Goal: Task Accomplishment & Management: Complete application form

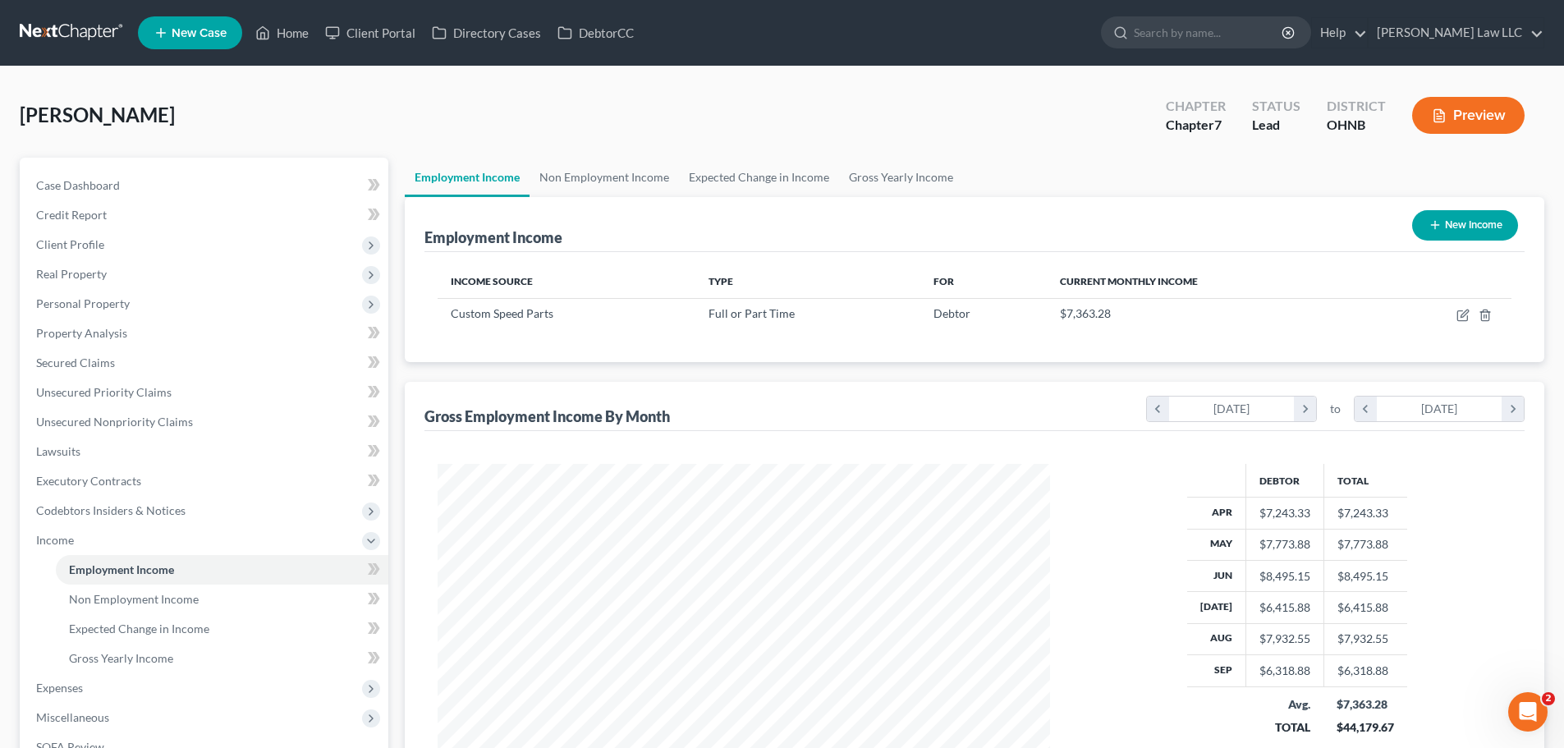
scroll to position [306, 645]
click at [1246, 34] on input "search" at bounding box center [1209, 32] width 150 height 30
type input "U"
type input "y"
type input "turpin"
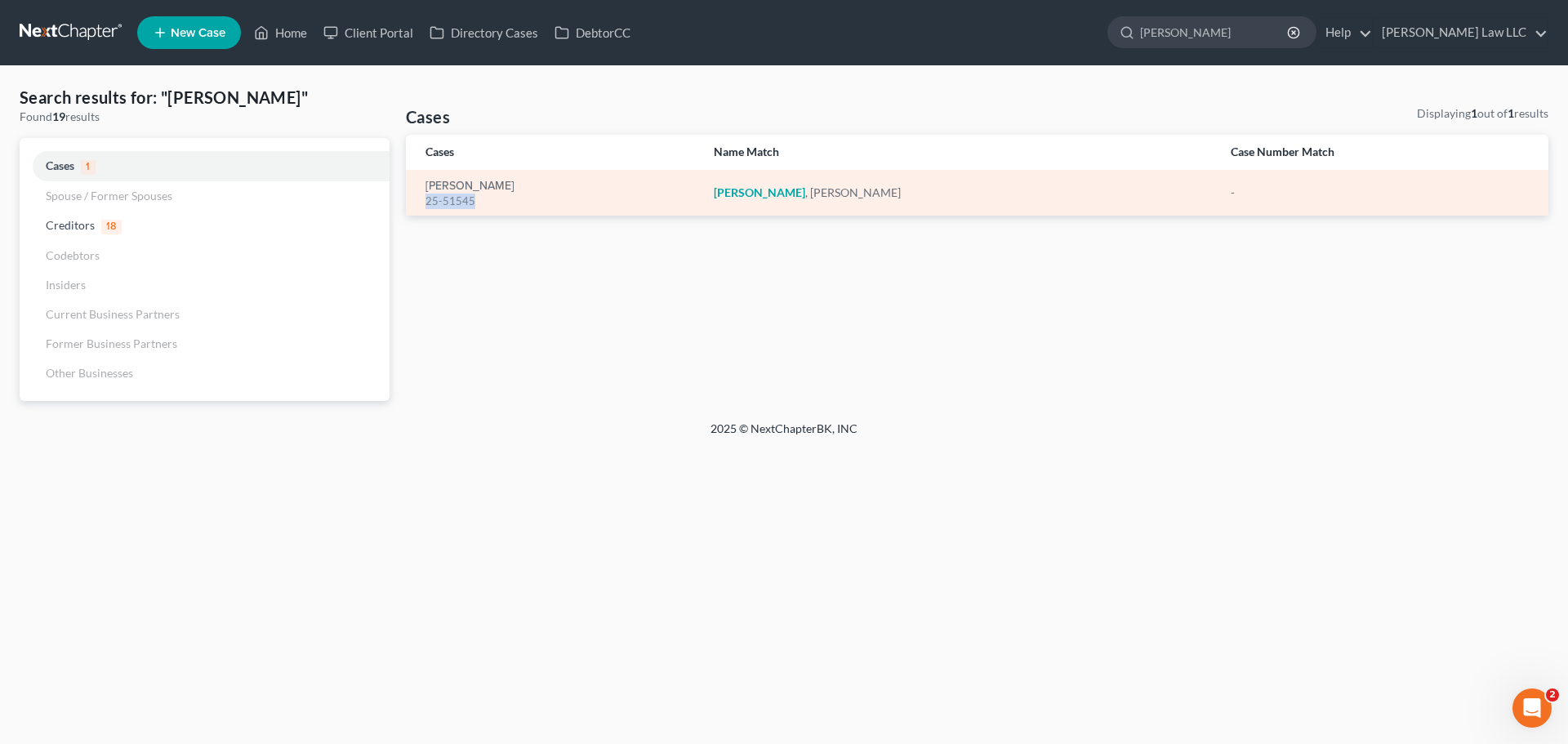
drag, startPoint x: 479, startPoint y: 203, endPoint x: 425, endPoint y: 205, distance: 54.0
click at [425, 205] on td "Turpin, Jason 25-51545" at bounding box center [553, 193] width 294 height 46
copy div "25-51545"
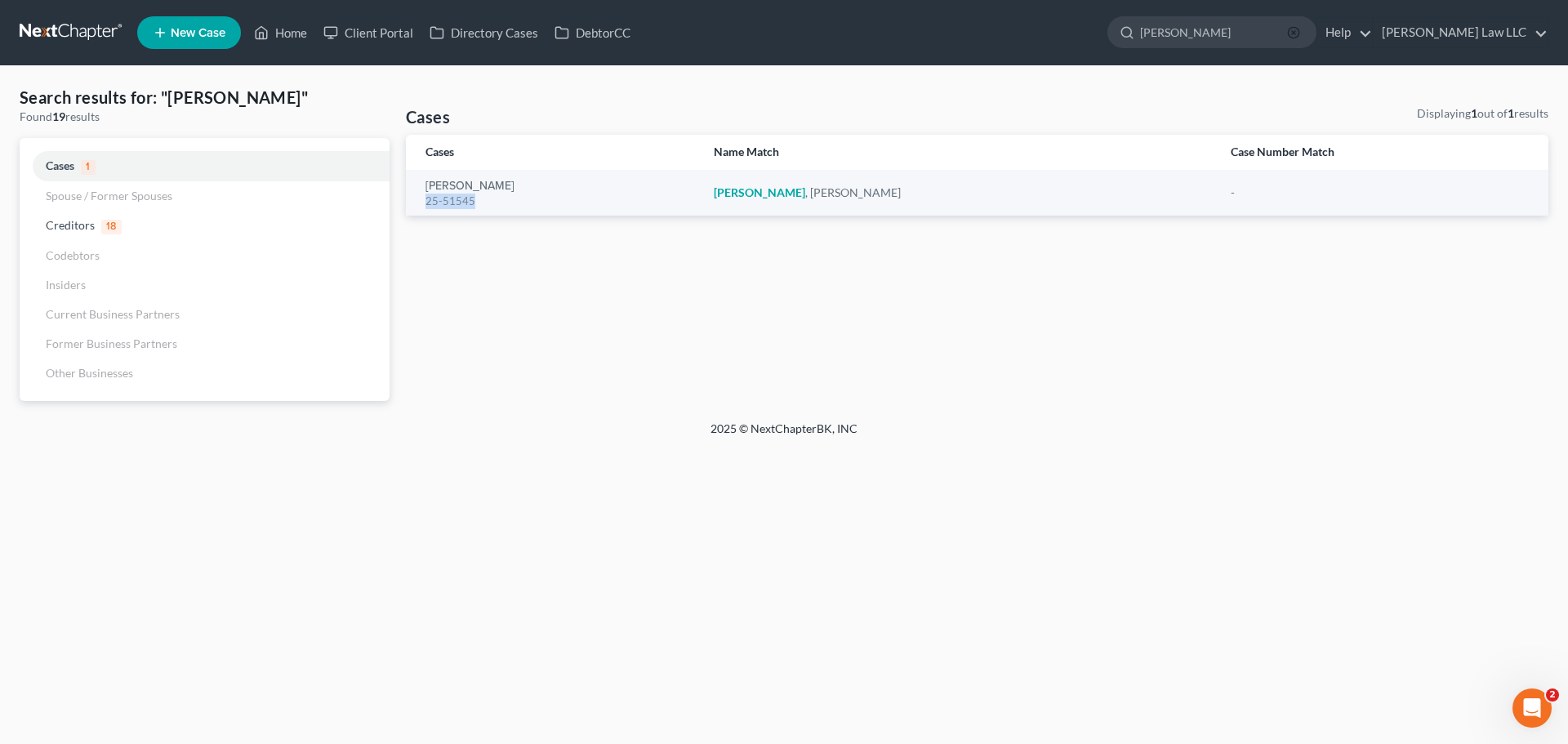
click at [1295, 32] on line "button" at bounding box center [1293, 32] width 3 height 3
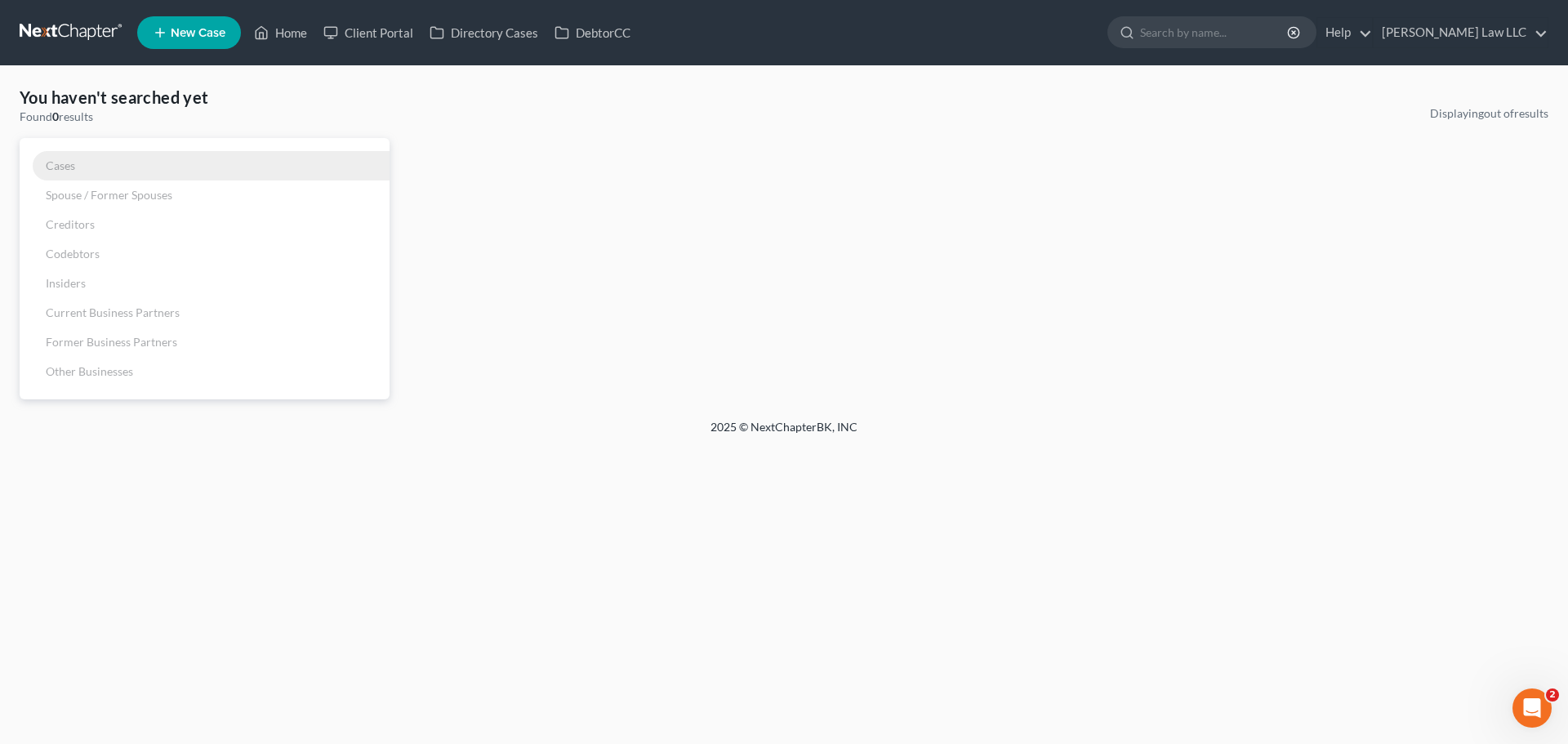
click at [78, 162] on link "Cases" at bounding box center [205, 166] width 370 height 30
click at [53, 172] on link "Cases" at bounding box center [205, 166] width 370 height 30
click at [63, 38] on link at bounding box center [72, 33] width 104 height 30
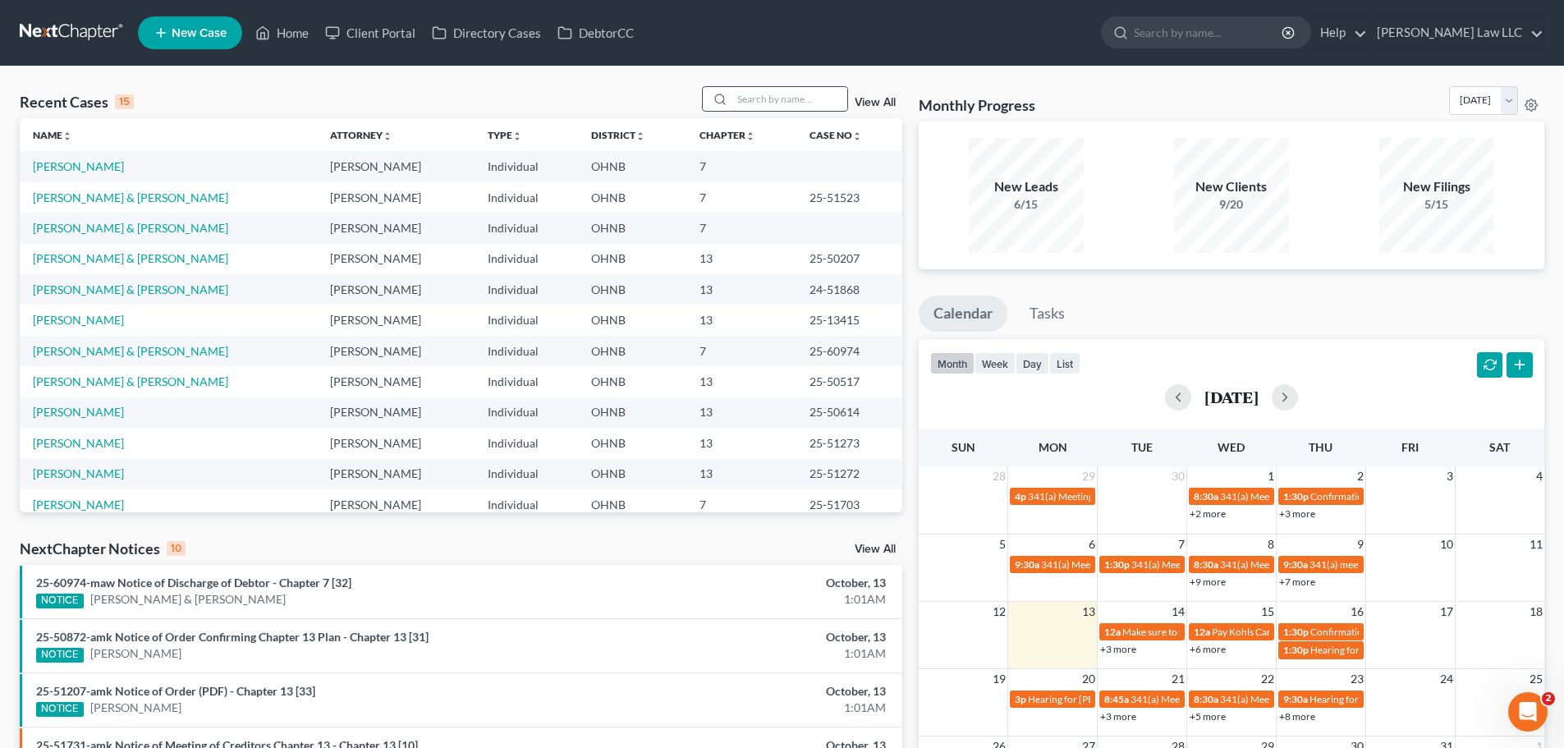
click at [779, 97] on input "search" at bounding box center [790, 99] width 115 height 24
type input "[PERSON_NAME]"
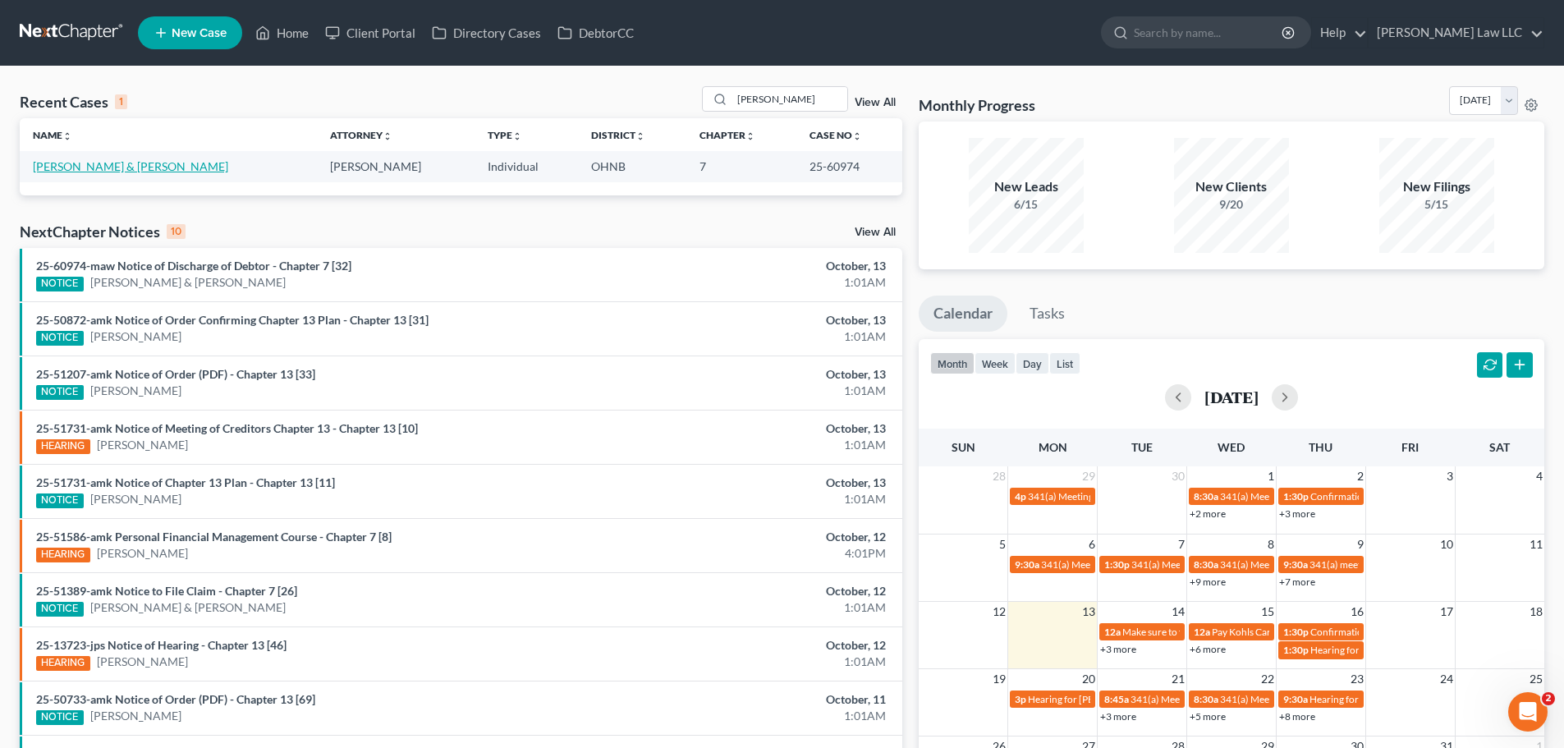
click at [99, 166] on link "[PERSON_NAME] & [PERSON_NAME]" at bounding box center [130, 166] width 195 height 14
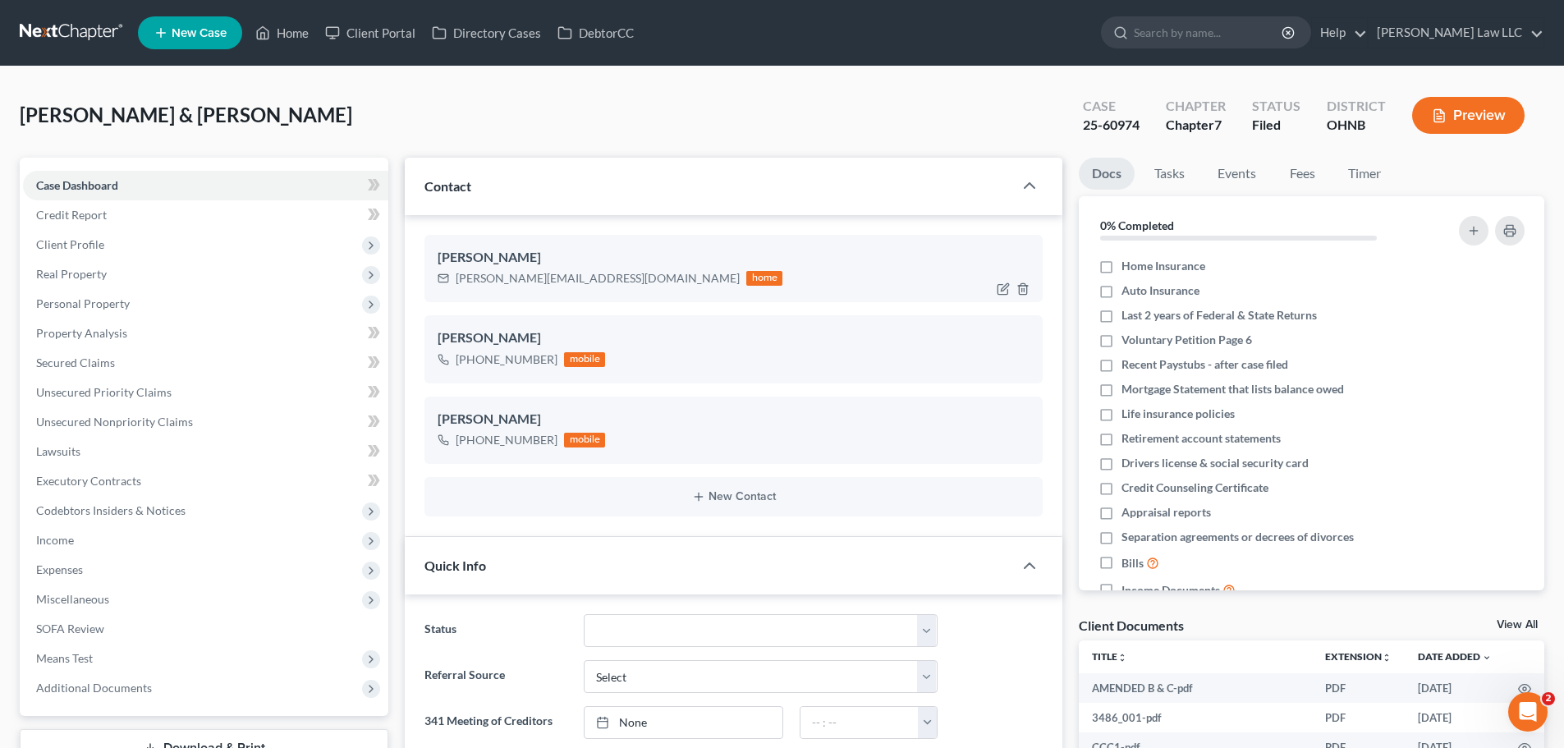
scroll to position [575, 0]
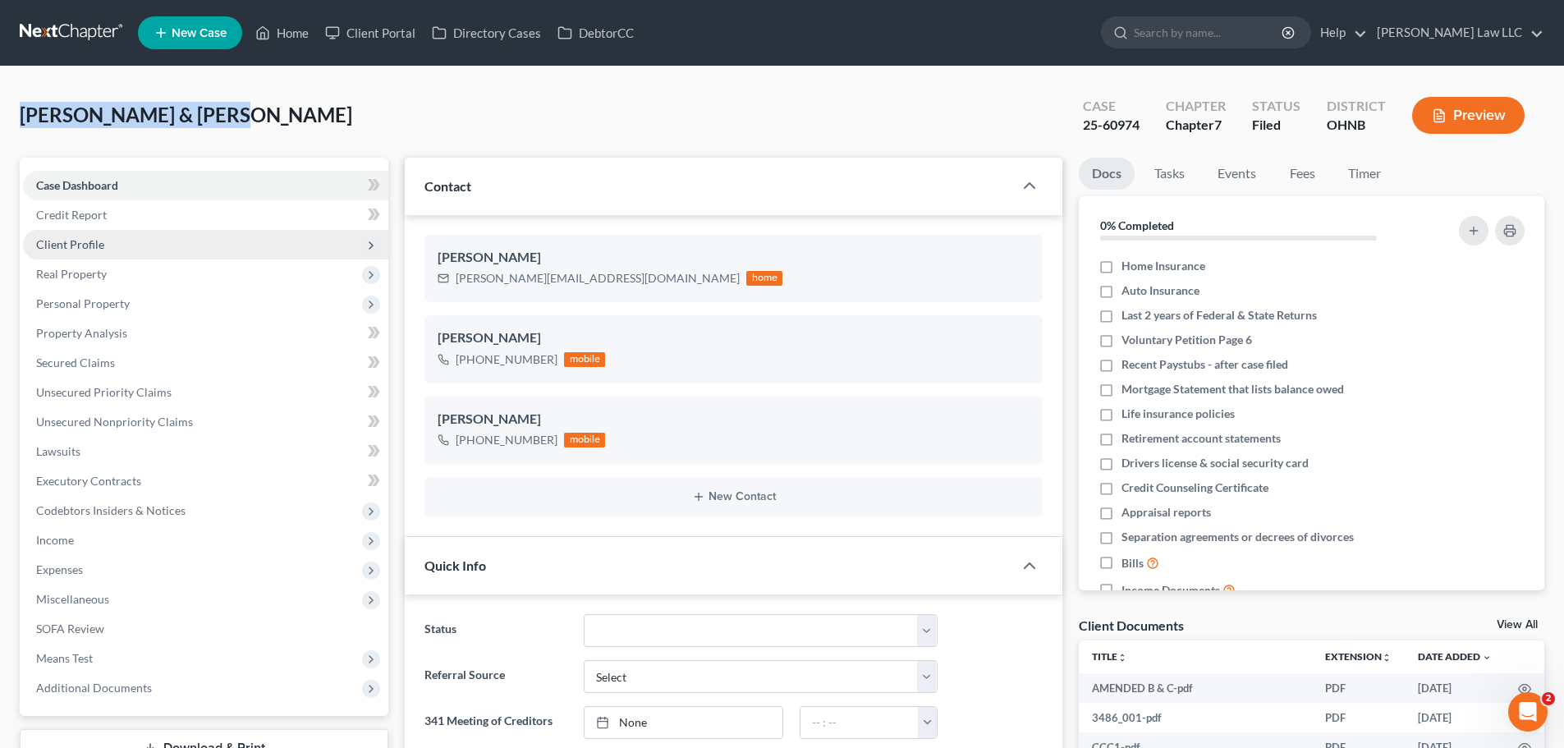
copy span "[PERSON_NAME] & [PERSON_NAME]"
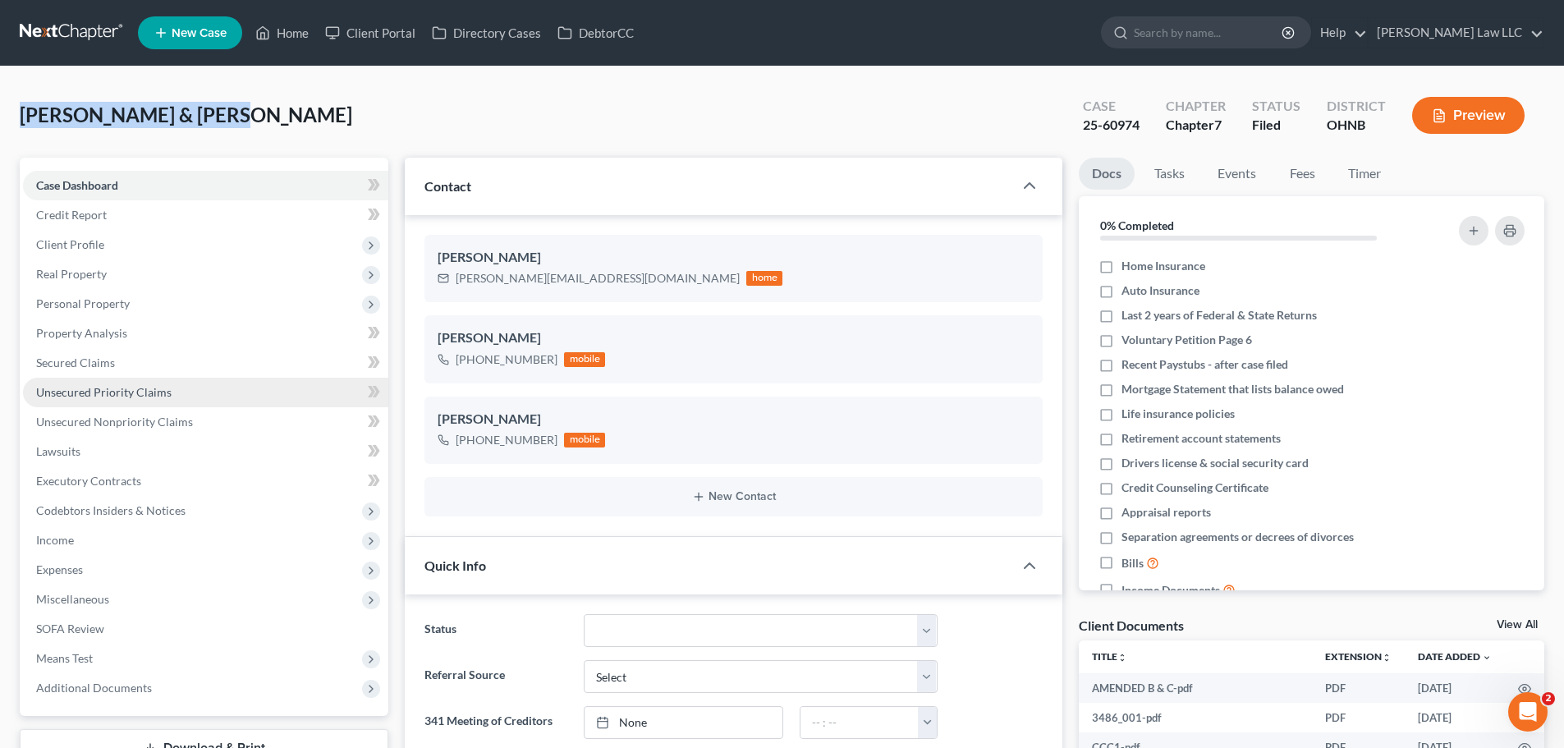
click at [126, 396] on span "Unsecured Priority Claims" at bounding box center [104, 392] width 136 height 14
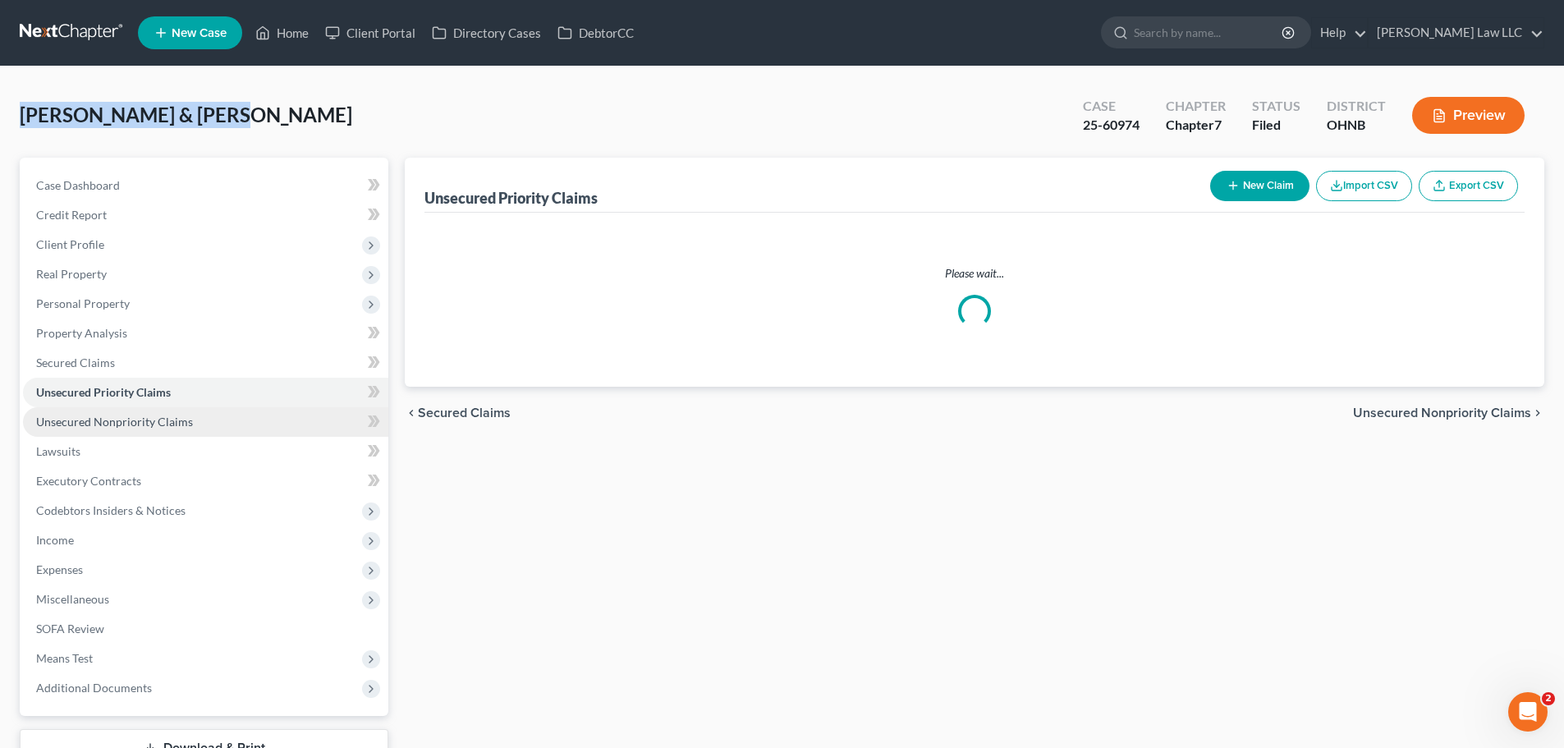
click at [165, 429] on link "Unsecured Nonpriority Claims" at bounding box center [205, 422] width 365 height 30
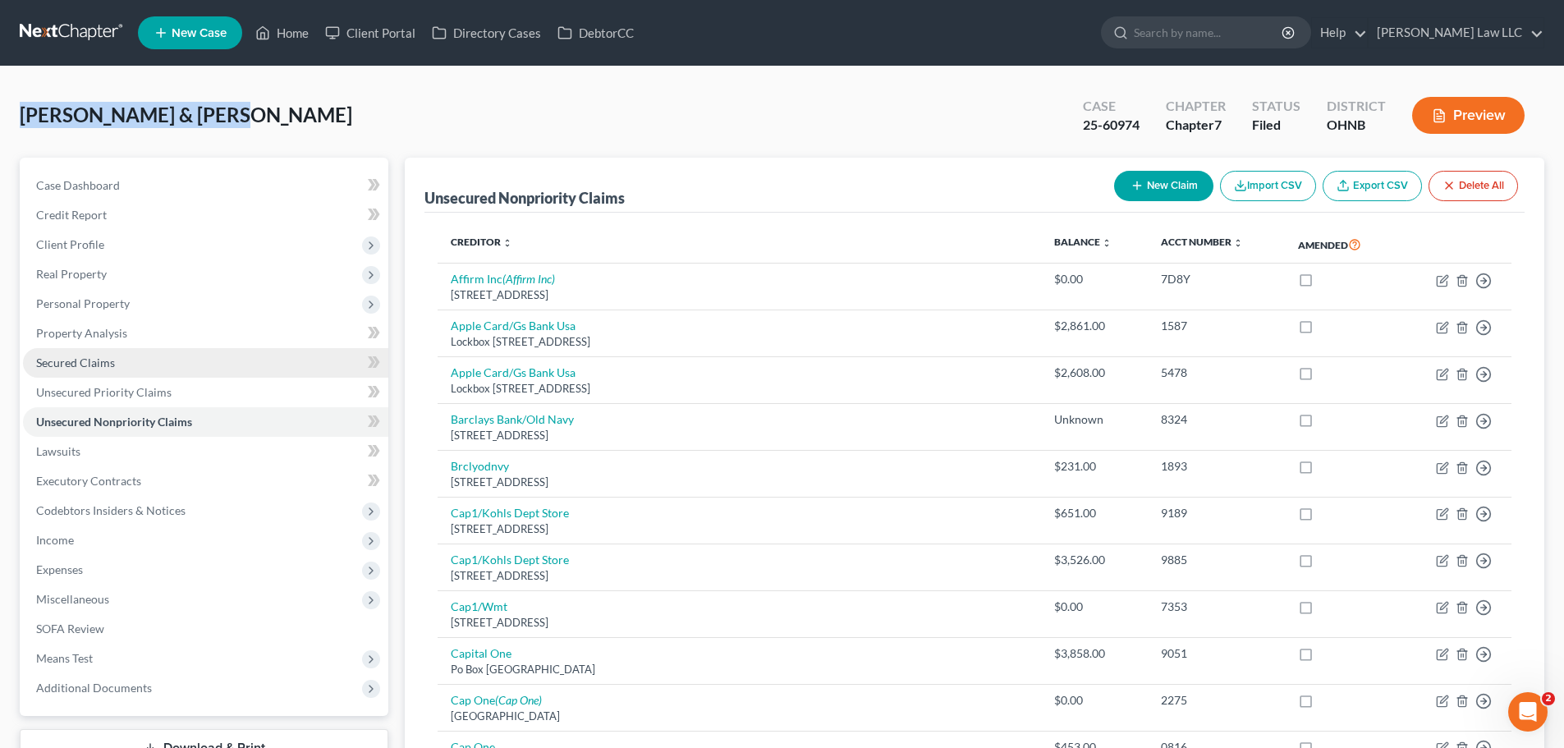
click at [130, 365] on link "Secured Claims" at bounding box center [205, 363] width 365 height 30
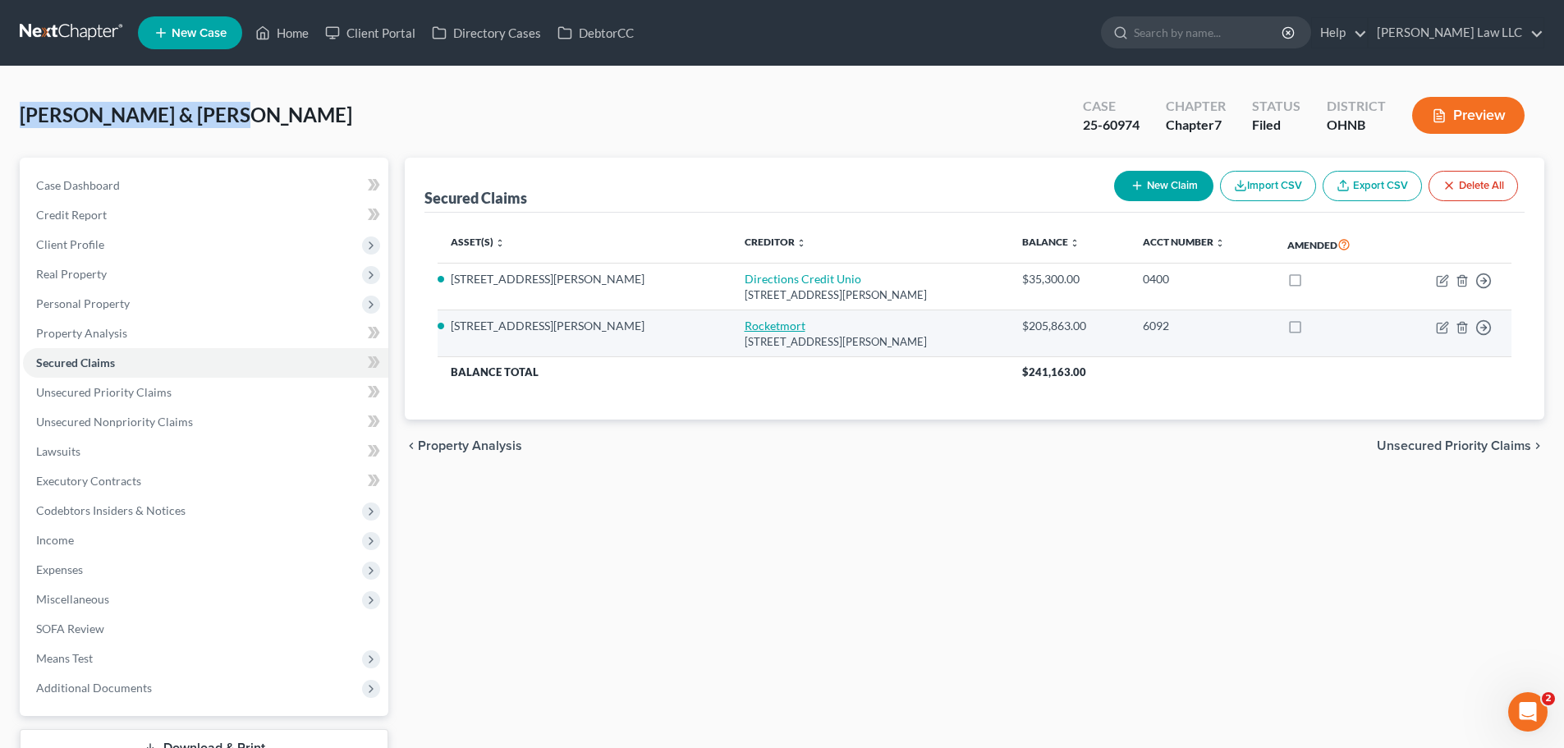
click at [745, 328] on link "Rocketmort" at bounding box center [775, 326] width 61 height 14
select select "23"
select select "12"
select select "4"
select select "2"
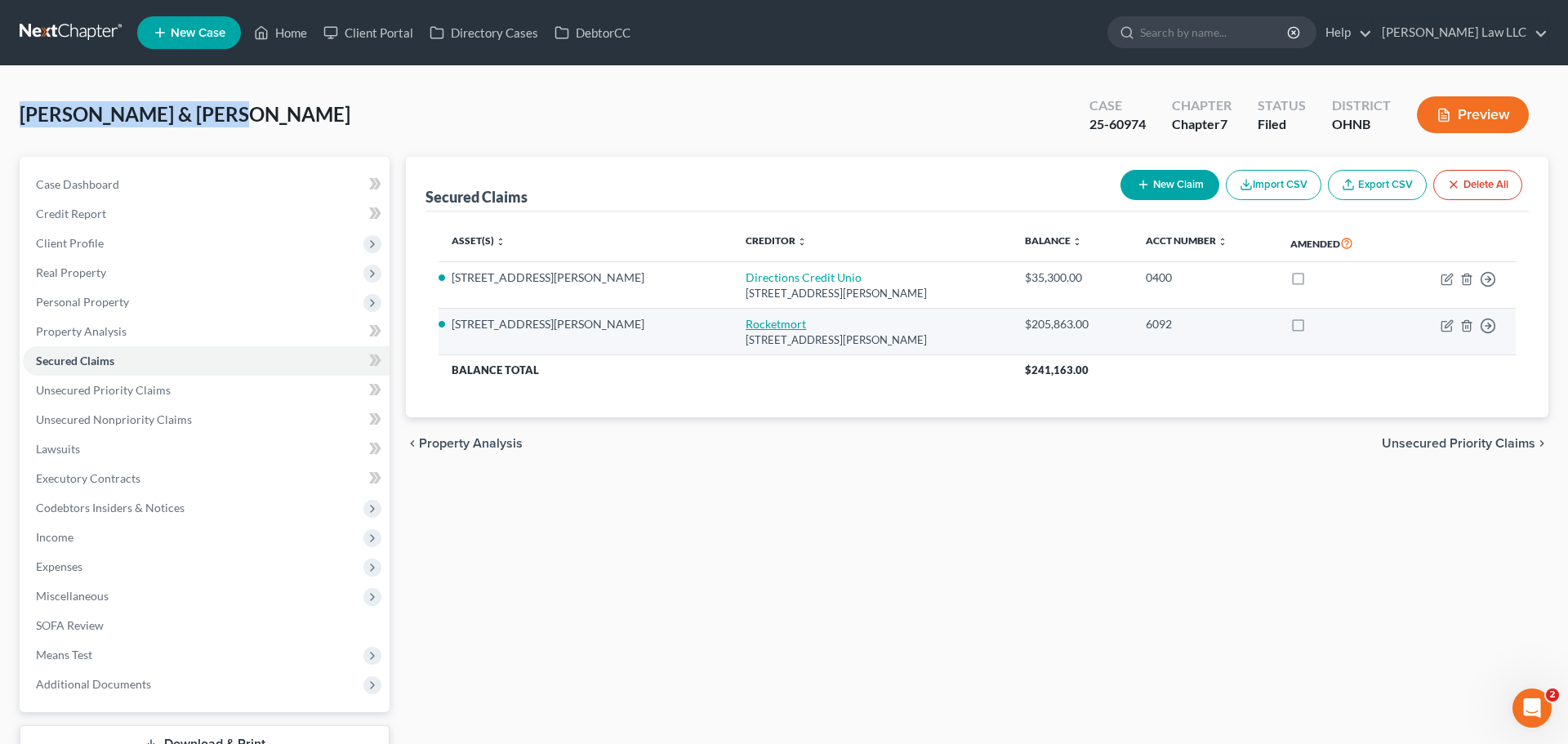
select select "0"
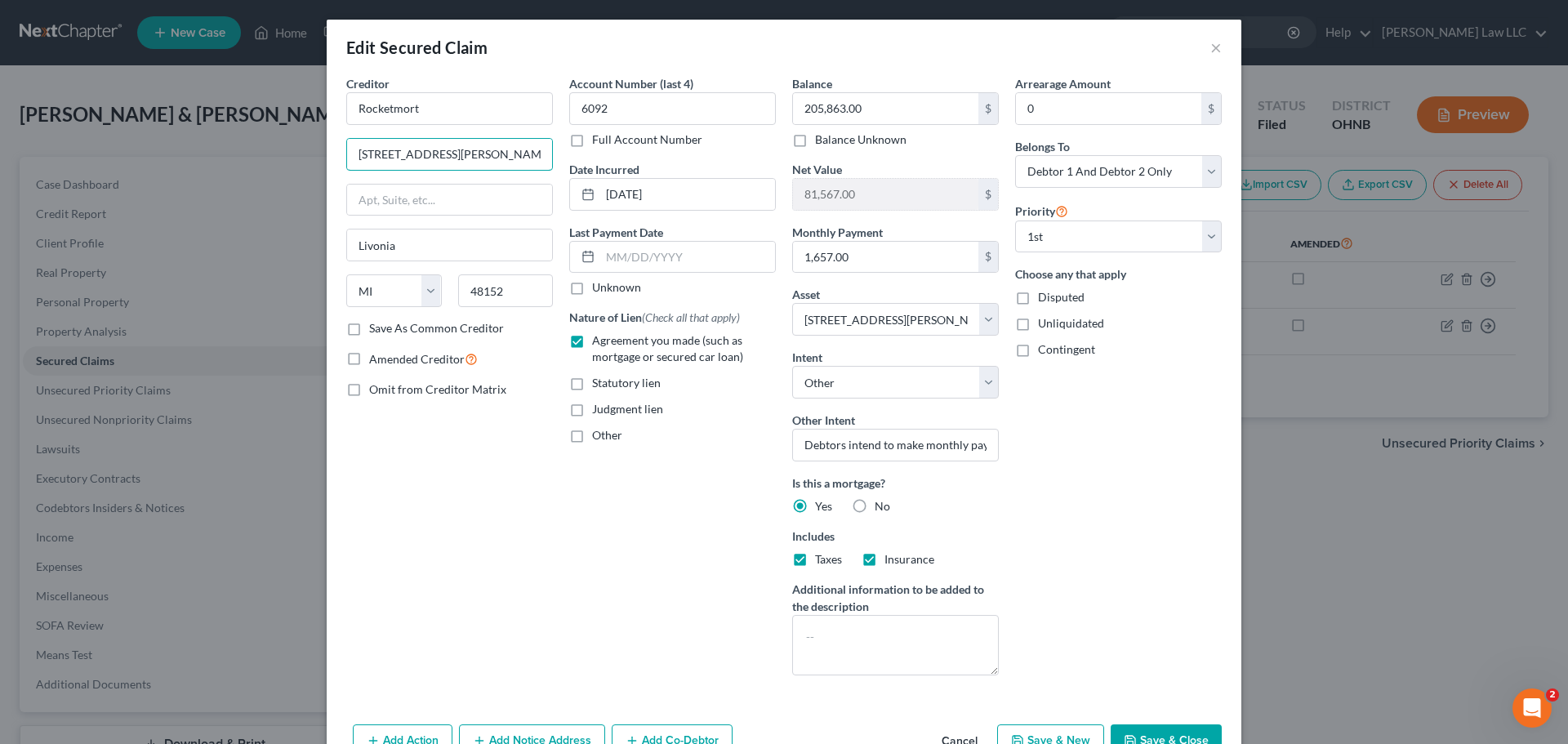
drag, startPoint x: 353, startPoint y: 162, endPoint x: 324, endPoint y: 157, distance: 29.4
click at [326, 157] on div "Creditor * Rocketmort [GEOGRAPHIC_DATA][PERSON_NAME] [GEOGRAPHIC_DATA] [US_STAT…" at bounding box center [784, 397] width 915 height 643
click at [432, 486] on div "Creditor * Rocketmort [GEOGRAPHIC_DATA][PERSON_NAME] [GEOGRAPHIC_DATA] [US_STAT…" at bounding box center [449, 382] width 223 height 614
click at [405, 246] on input "Livonia" at bounding box center [449, 245] width 205 height 31
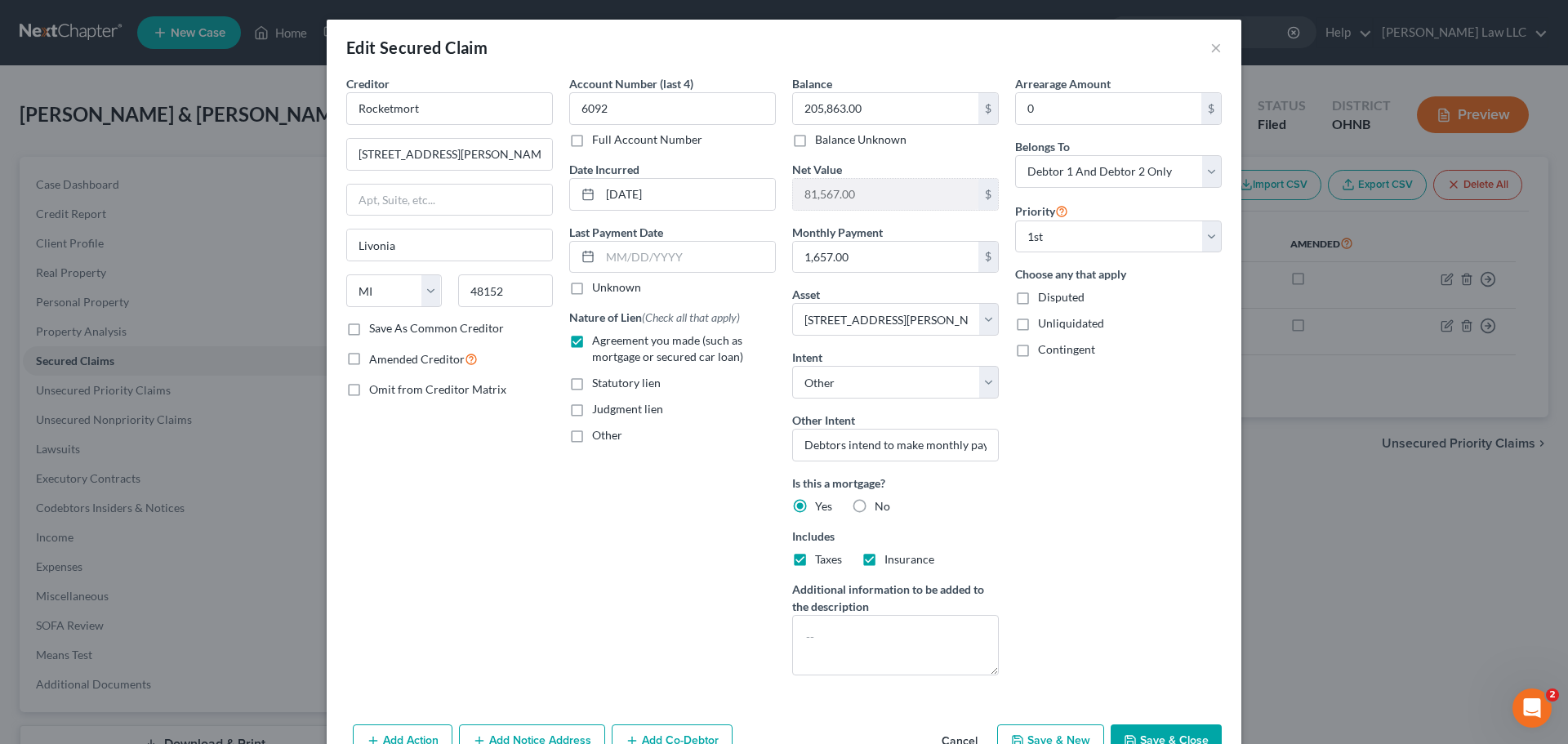
drag, startPoint x: 470, startPoint y: 588, endPoint x: 471, endPoint y: 578, distance: 10.0
click at [470, 587] on div "Creditor * Rocketmort [GEOGRAPHIC_DATA][PERSON_NAME] [GEOGRAPHIC_DATA] [US_STAT…" at bounding box center [449, 382] width 223 height 614
click at [1217, 48] on div "Edit Secured Claim ×" at bounding box center [784, 48] width 915 height 56
click at [1210, 53] on button "×" at bounding box center [1215, 48] width 11 height 20
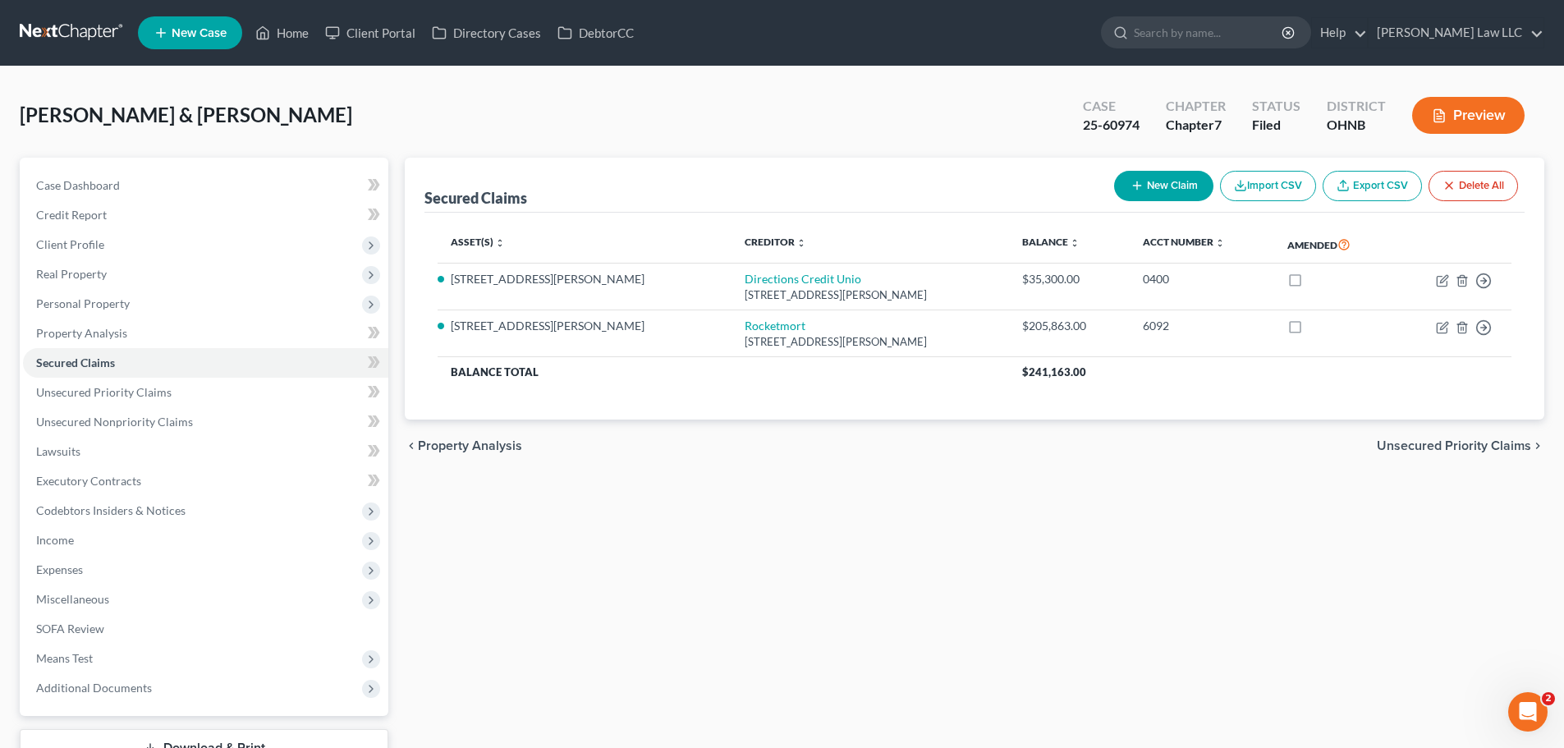
click at [145, 115] on span "[PERSON_NAME] & [PERSON_NAME]" at bounding box center [186, 115] width 333 height 24
copy div "[PERSON_NAME] & [PERSON_NAME] Upgraded"
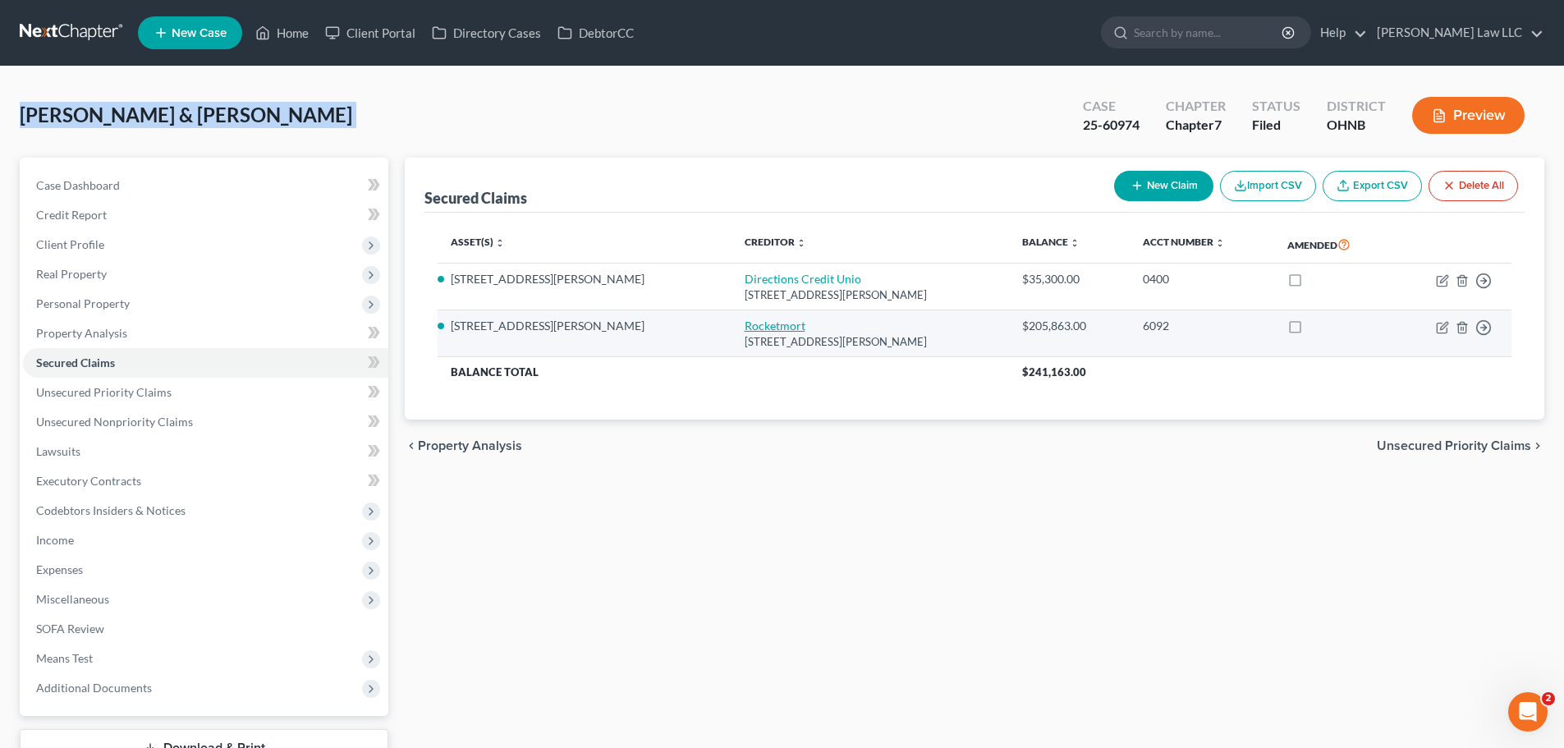
click at [745, 328] on link "Rocketmort" at bounding box center [775, 326] width 61 height 14
select select "23"
select select "12"
select select "4"
select select "2"
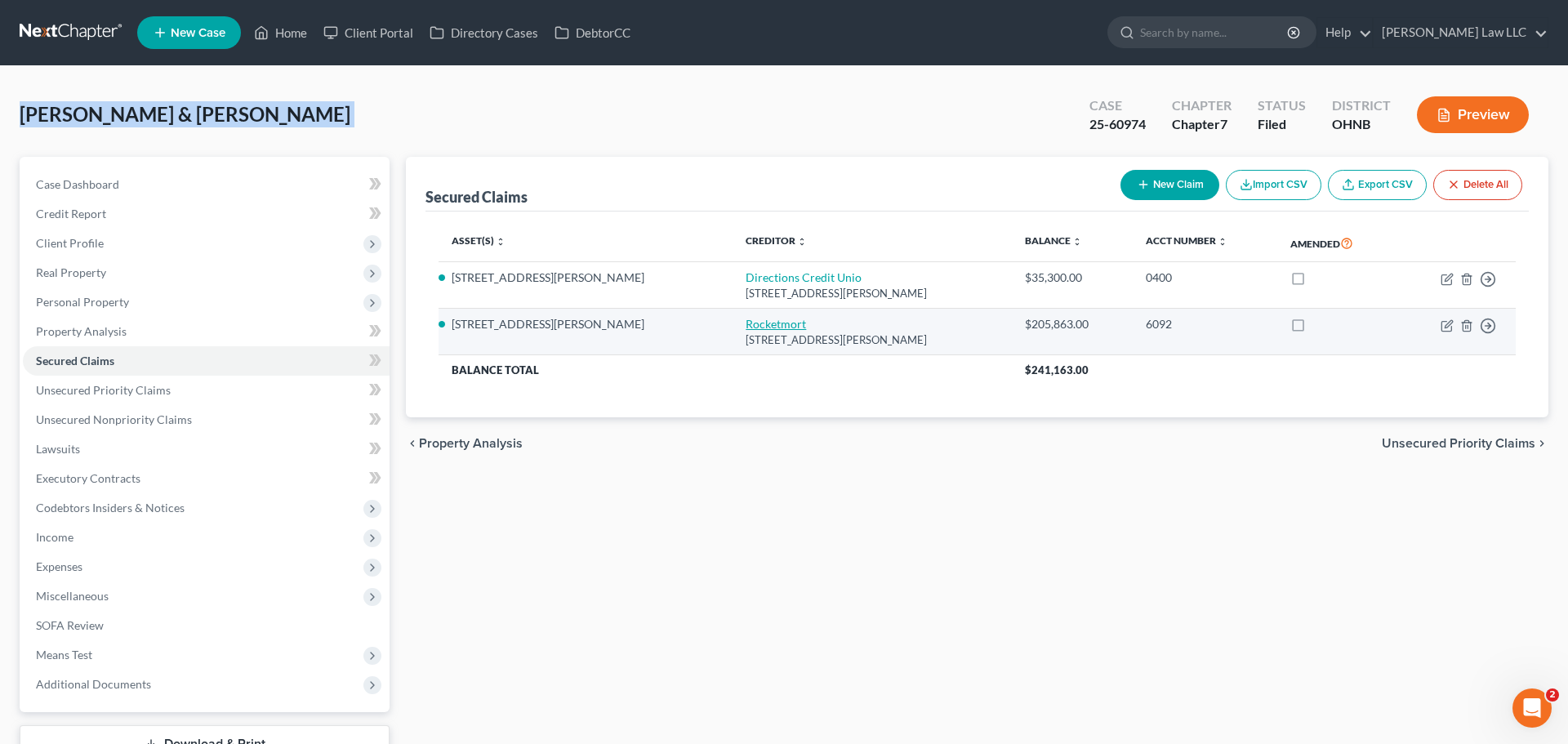
select select "0"
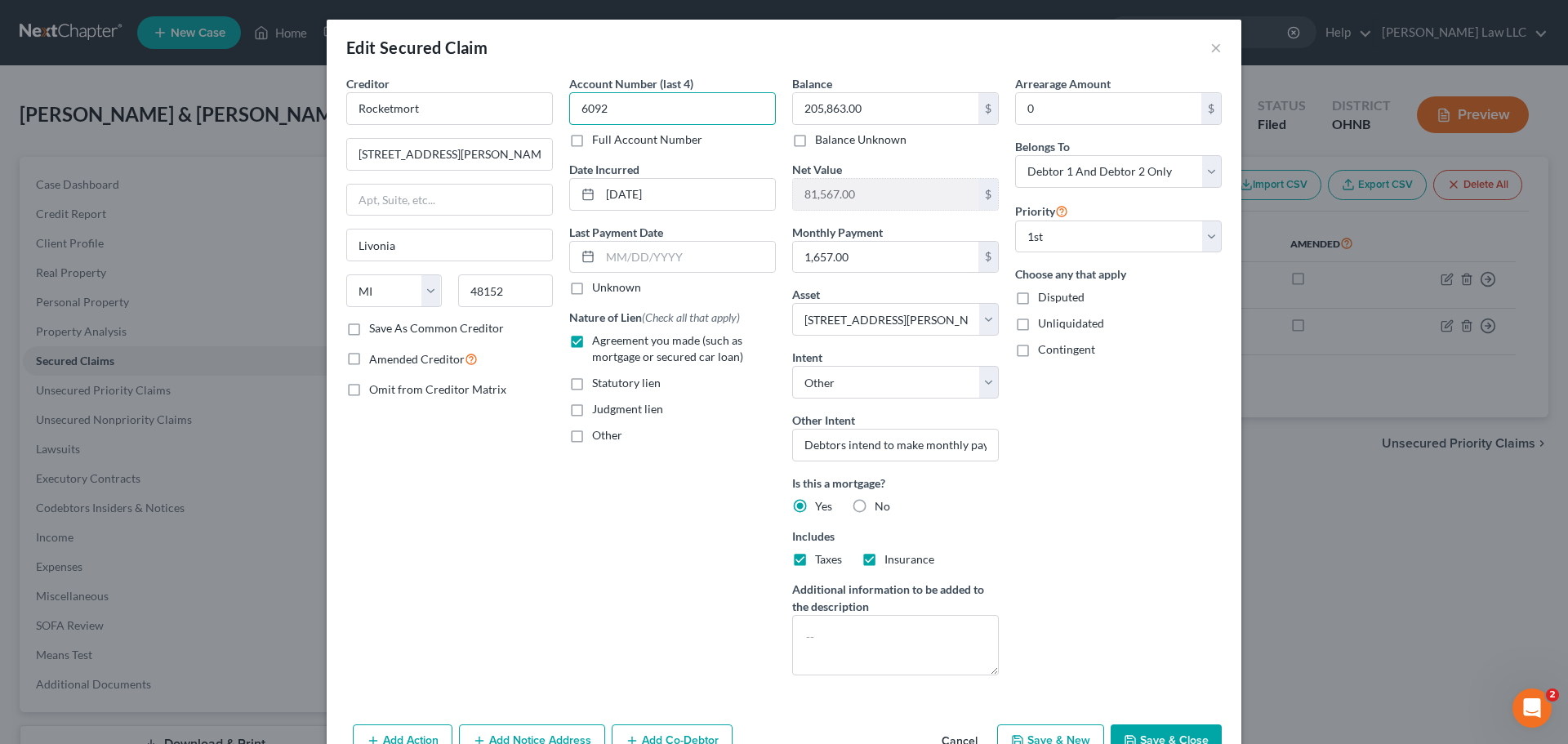
click at [669, 107] on input "6092" at bounding box center [672, 108] width 207 height 33
click at [596, 596] on div "Account Number (last 4) 6092 Full Account Number Date Incurred [DATE] Last Paym…" at bounding box center [672, 382] width 223 height 614
click at [1210, 48] on button "×" at bounding box center [1215, 48] width 11 height 20
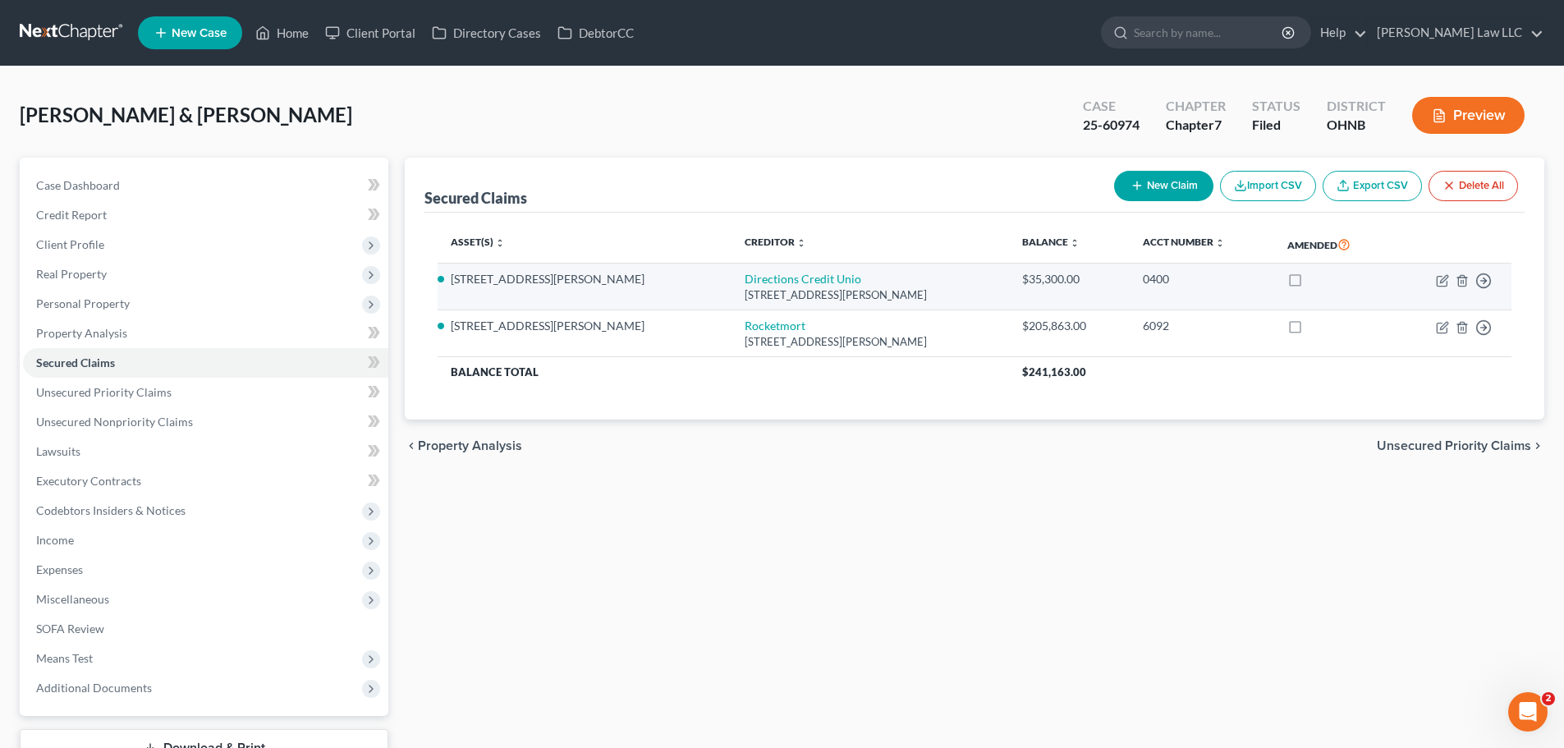
click at [1009, 291] on td "$35,300.00" at bounding box center [1069, 287] width 121 height 47
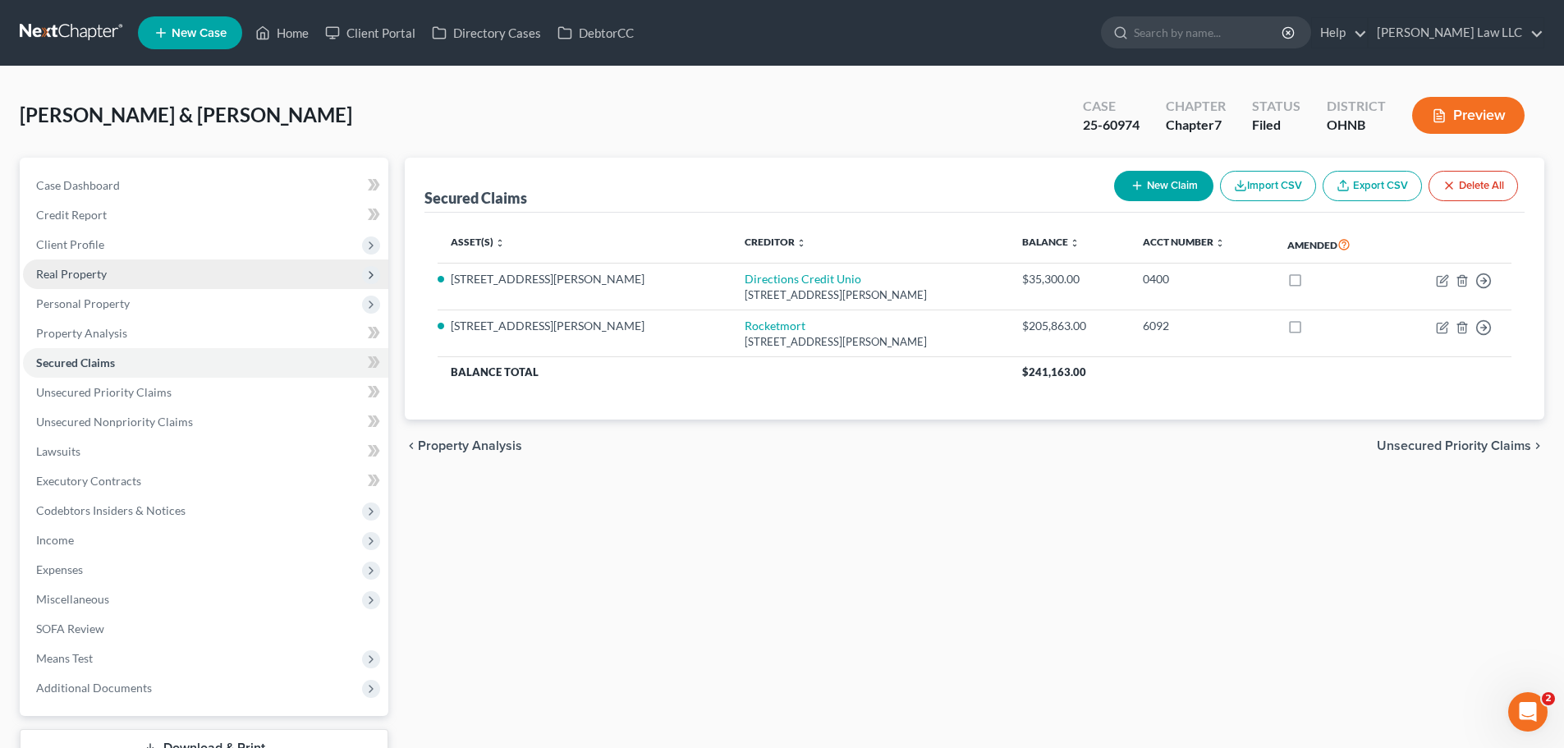
click at [99, 273] on span "Real Property" at bounding box center [71, 274] width 71 height 14
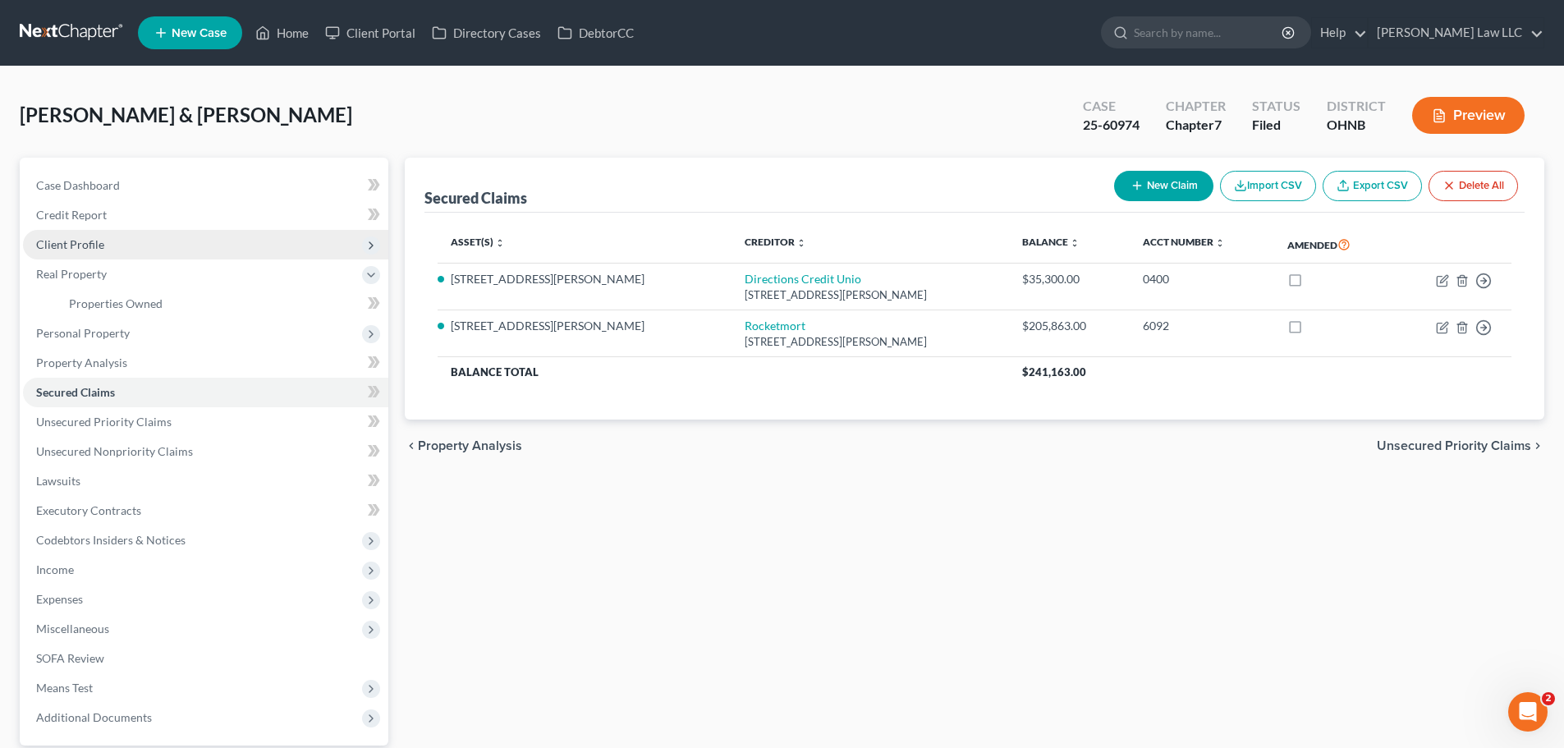
click at [95, 233] on span "Client Profile" at bounding box center [205, 245] width 365 height 30
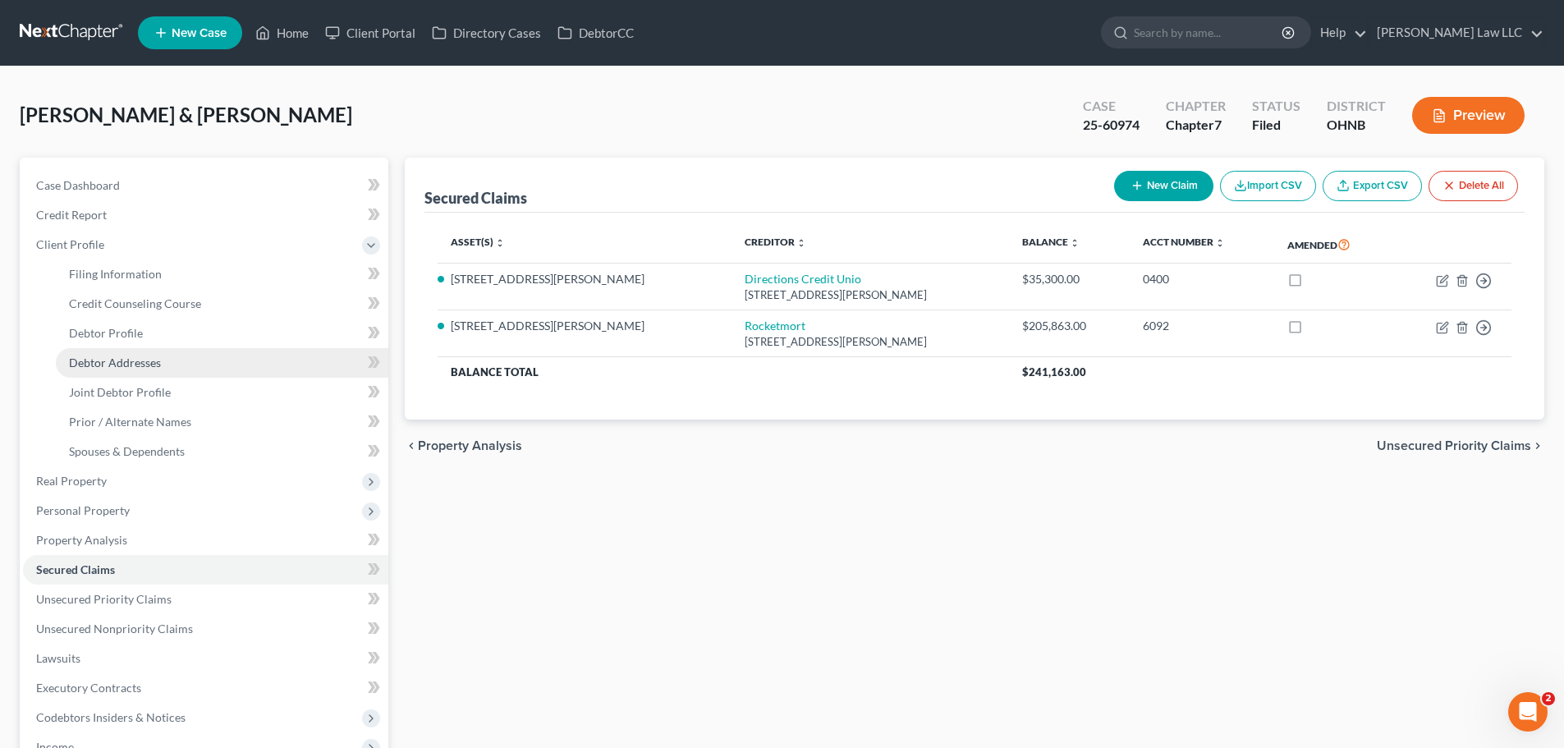
click at [154, 362] on span "Debtor Addresses" at bounding box center [115, 363] width 92 height 14
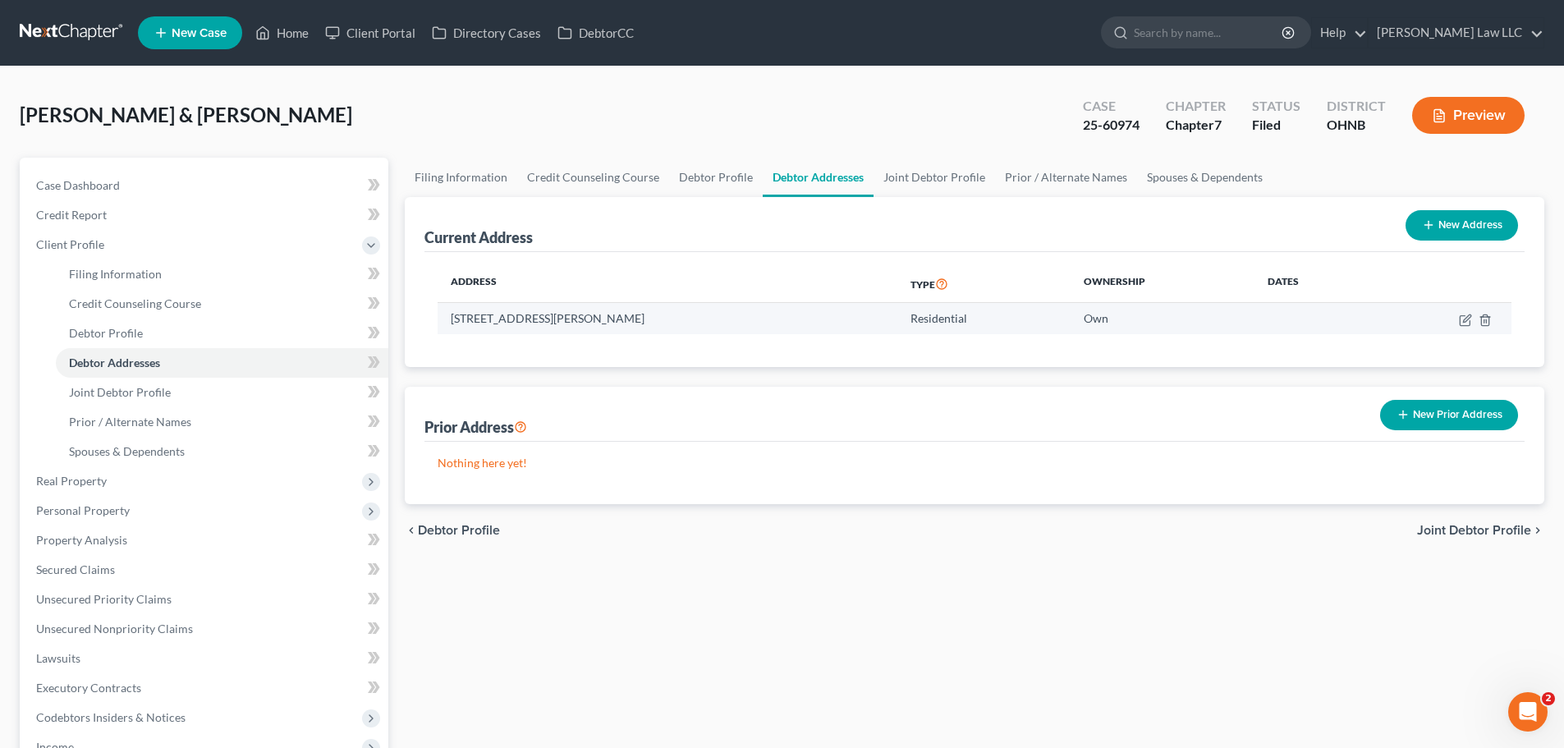
click at [615, 328] on td "[STREET_ADDRESS][PERSON_NAME]" at bounding box center [668, 318] width 460 height 31
click at [613, 320] on td "[STREET_ADDRESS][PERSON_NAME]" at bounding box center [668, 318] width 460 height 31
copy td "[STREET_ADDRESS][PERSON_NAME]"
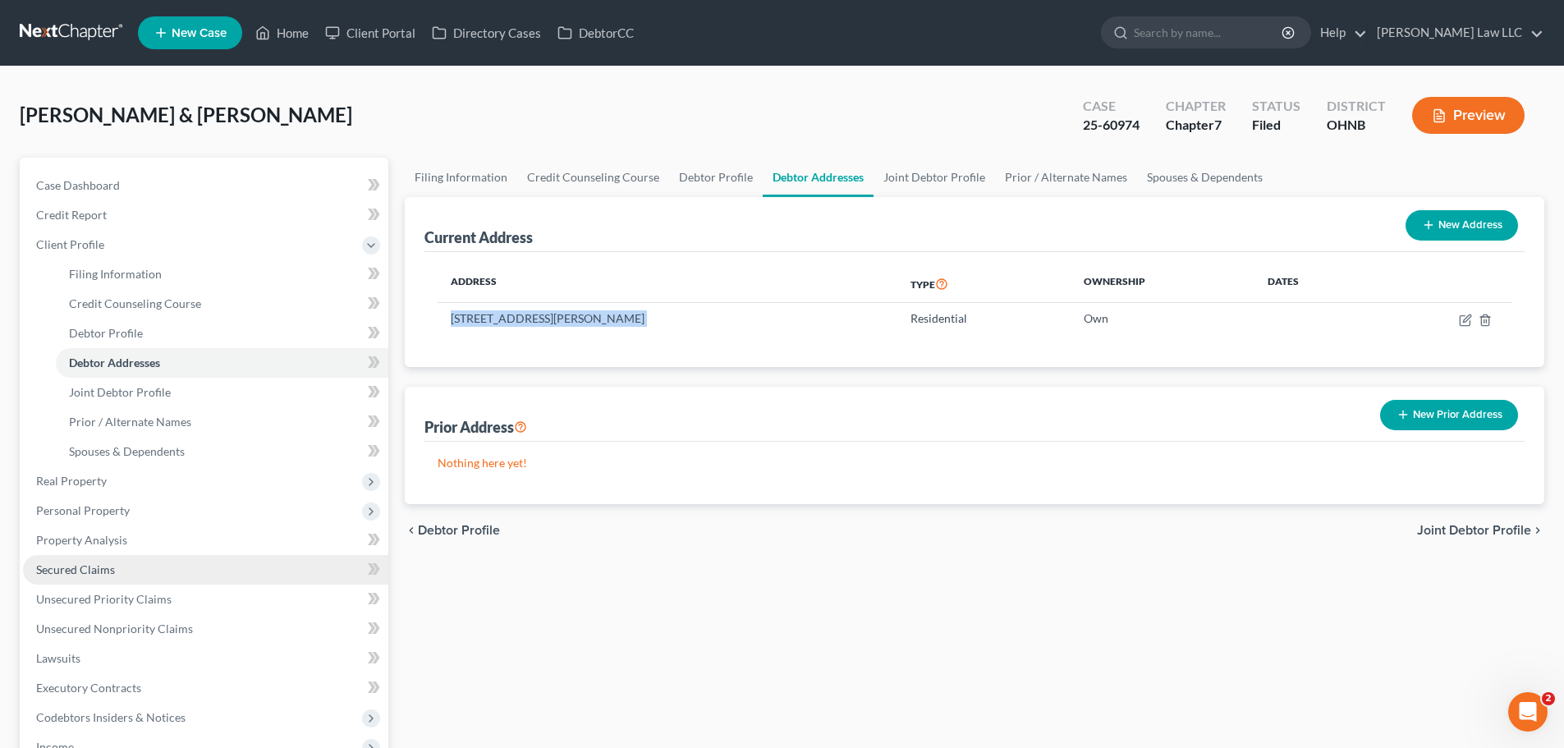
click at [103, 567] on span "Secured Claims" at bounding box center [75, 570] width 79 height 14
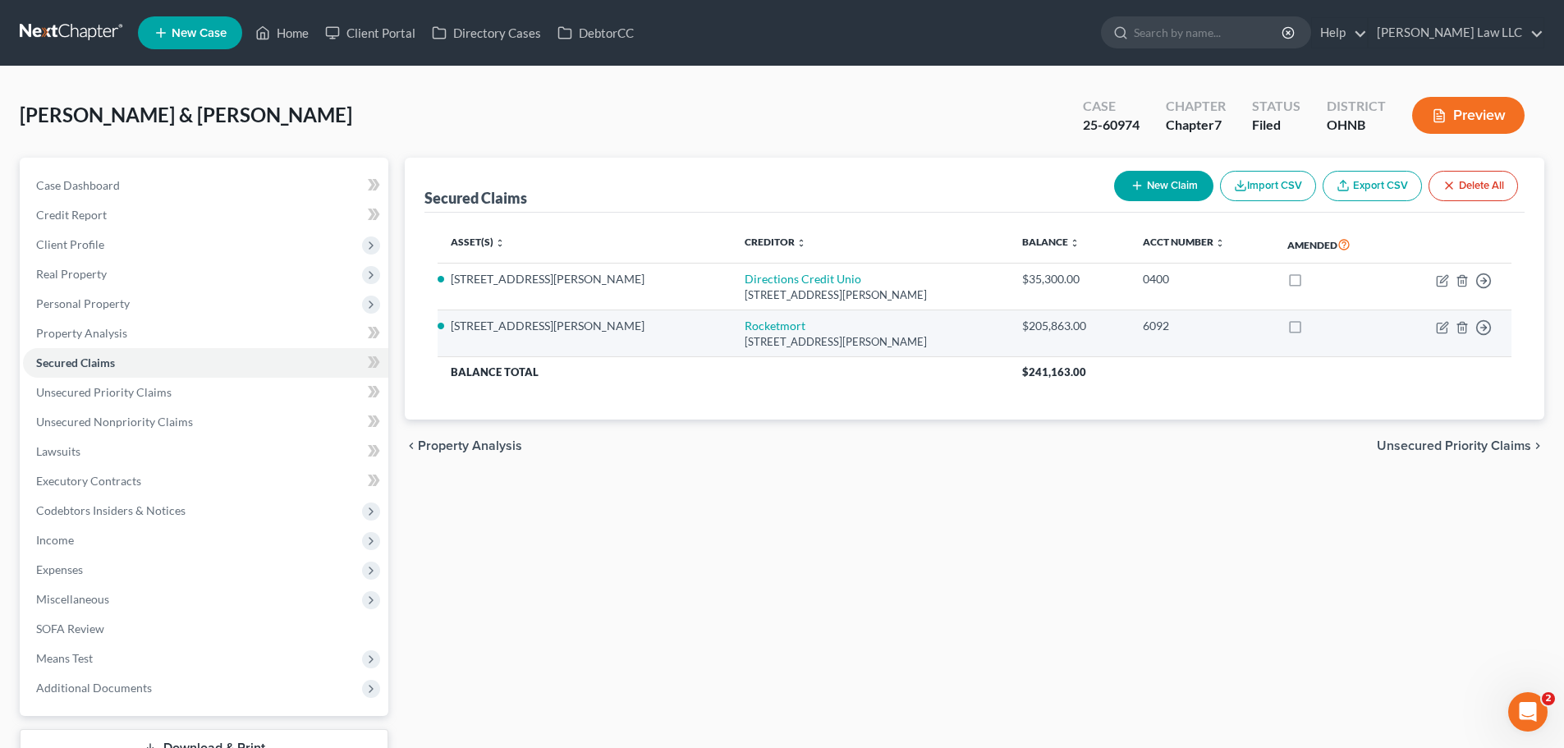
click at [769, 343] on div "[STREET_ADDRESS][PERSON_NAME]" at bounding box center [871, 342] width 252 height 16
click at [745, 327] on link "Rocketmort" at bounding box center [775, 326] width 61 height 14
select select "23"
select select "12"
select select "4"
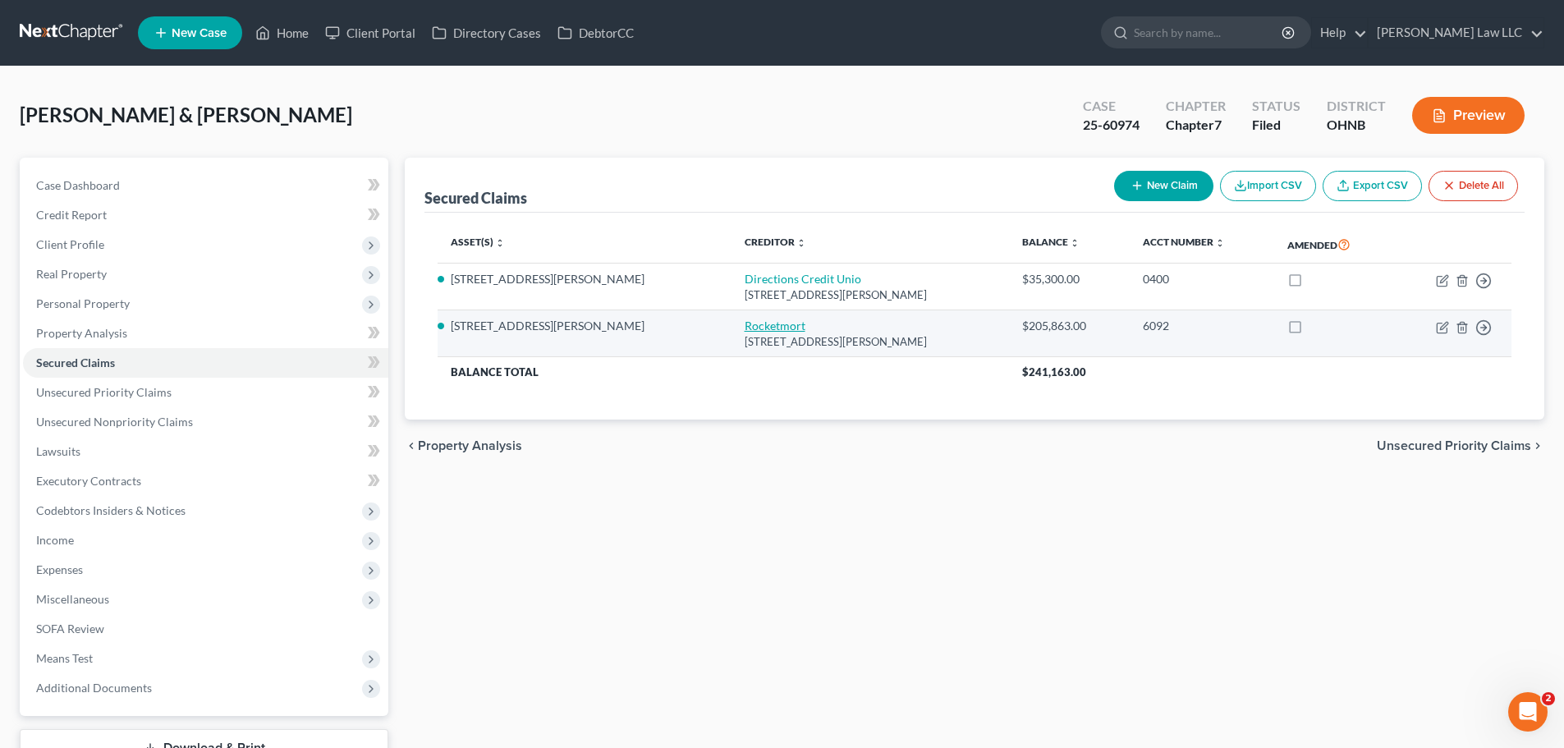
select select "2"
select select "0"
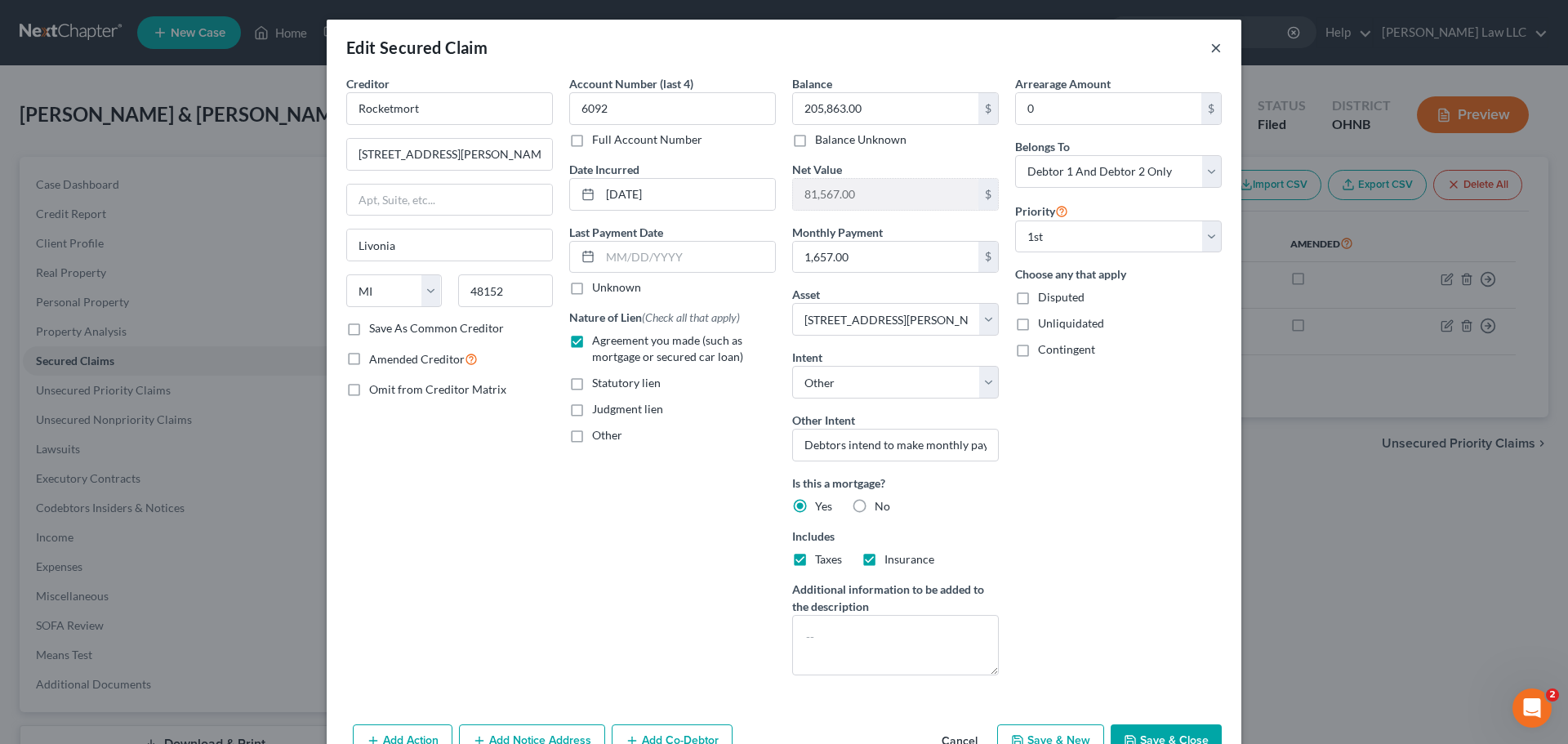
click at [1210, 50] on button "×" at bounding box center [1215, 48] width 11 height 20
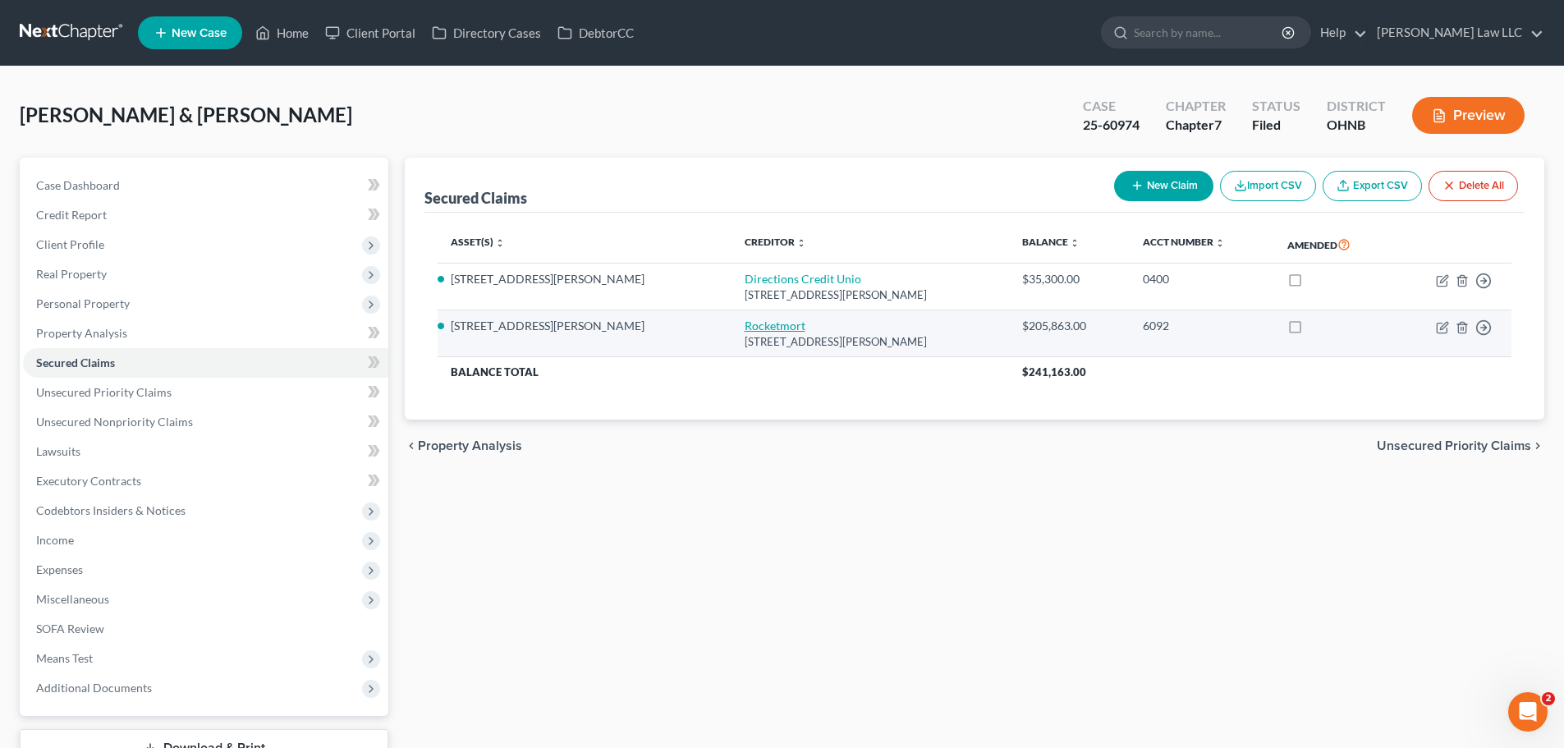
click at [745, 331] on link "Rocketmort" at bounding box center [775, 326] width 61 height 14
select select "23"
select select "12"
select select "4"
select select "2"
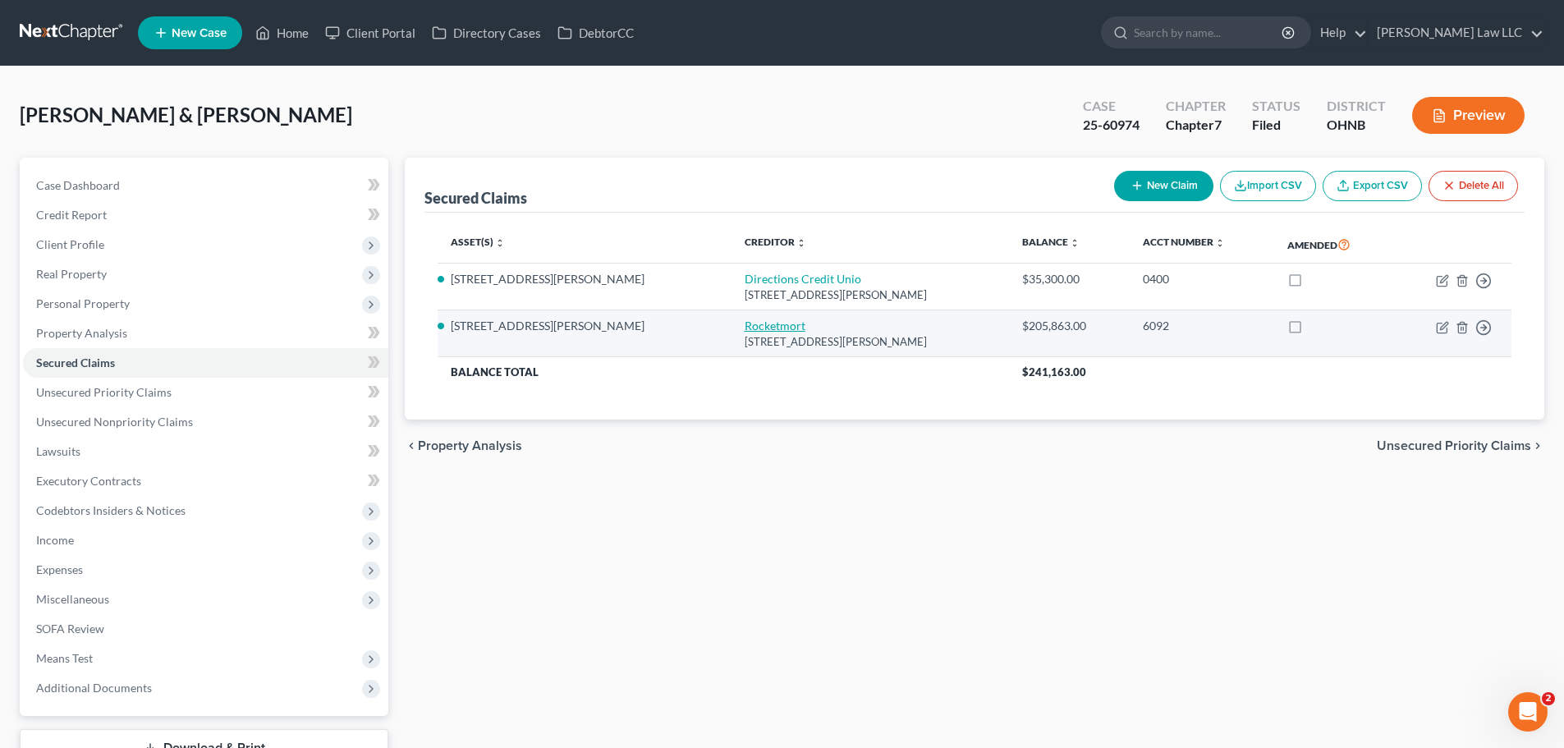
select select "0"
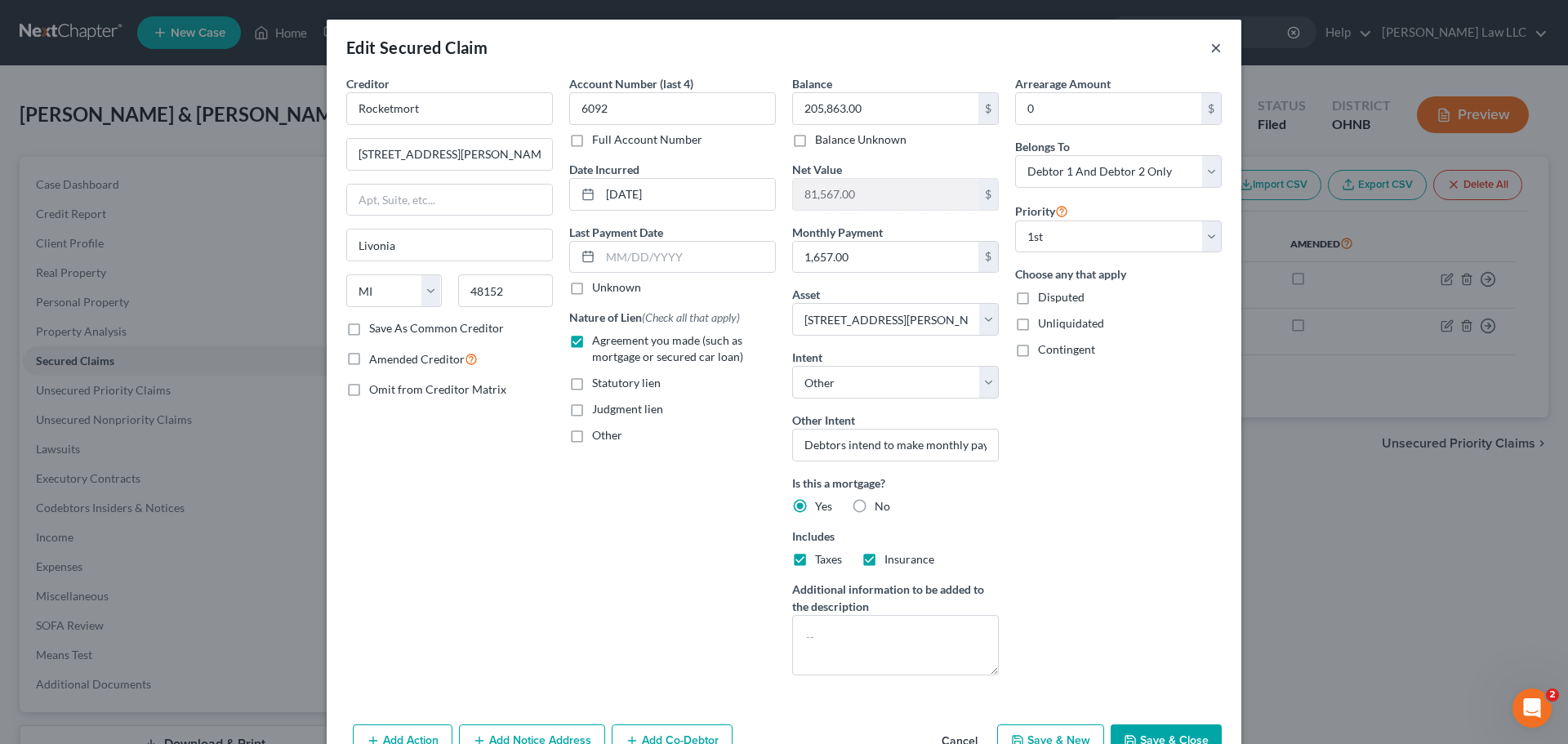
click at [1210, 43] on button "×" at bounding box center [1215, 48] width 11 height 20
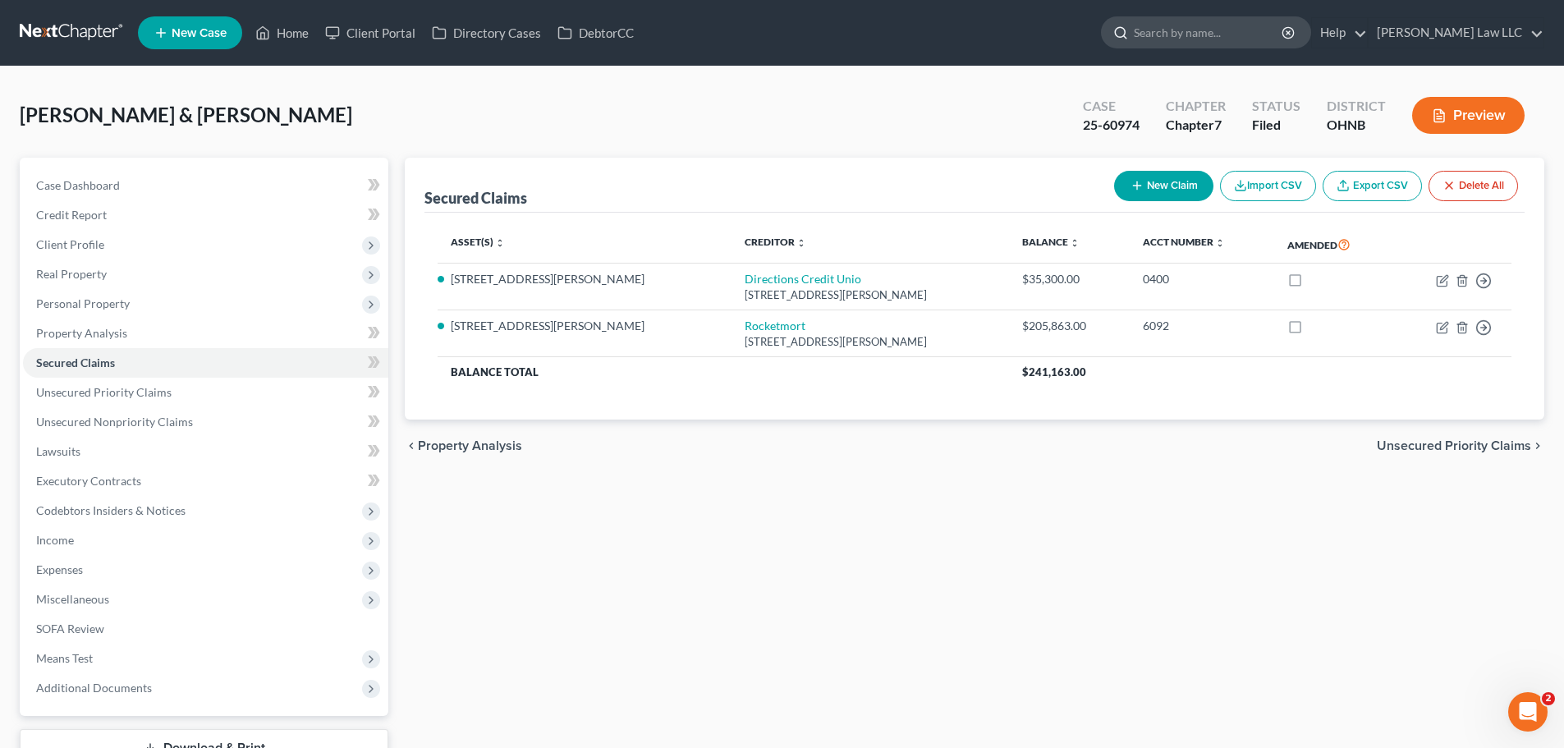
click at [1254, 32] on input "search" at bounding box center [1209, 32] width 150 height 30
type input "R"
type input "reidel"
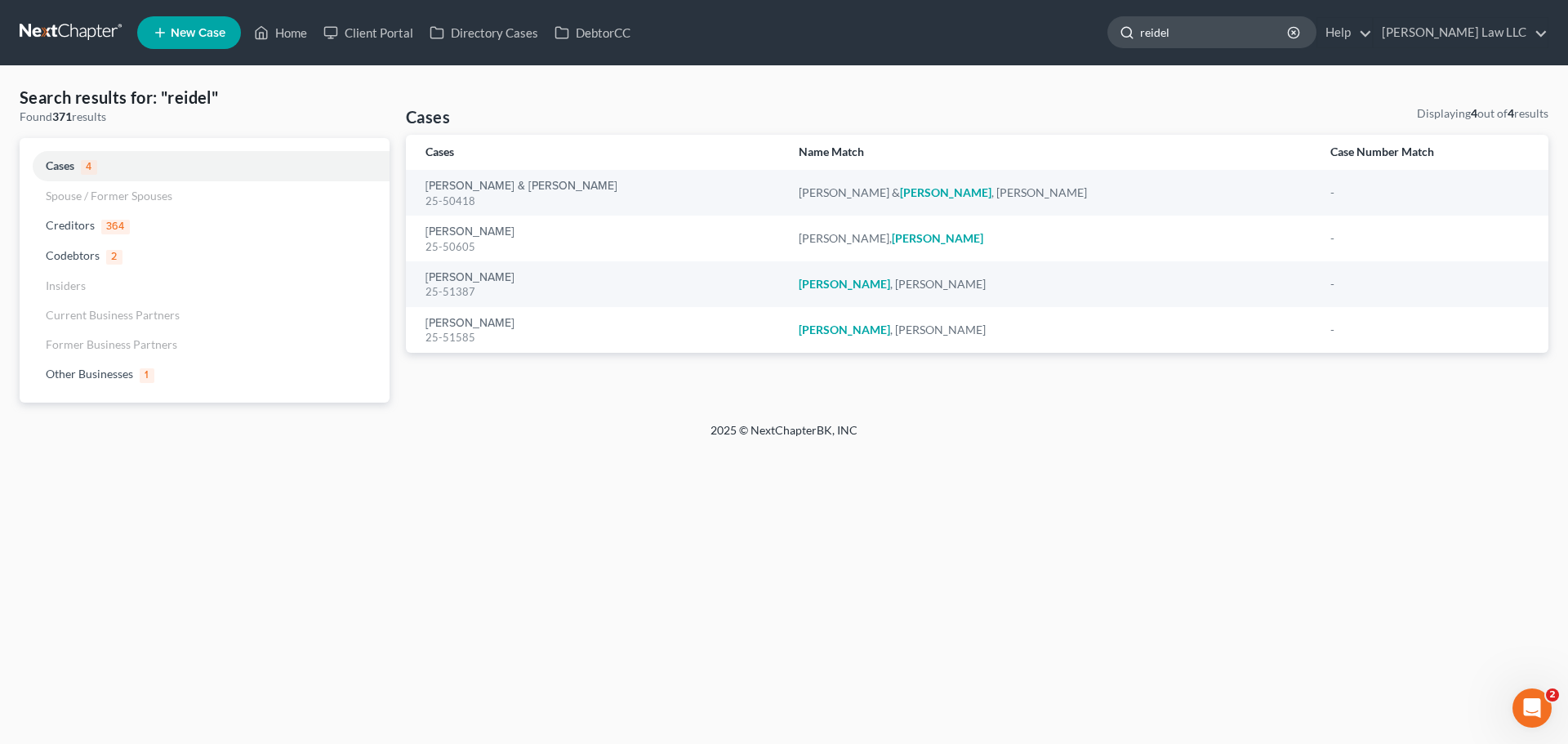
click at [1259, 31] on input "reidel" at bounding box center [1214, 32] width 149 height 30
type input "alyssa"
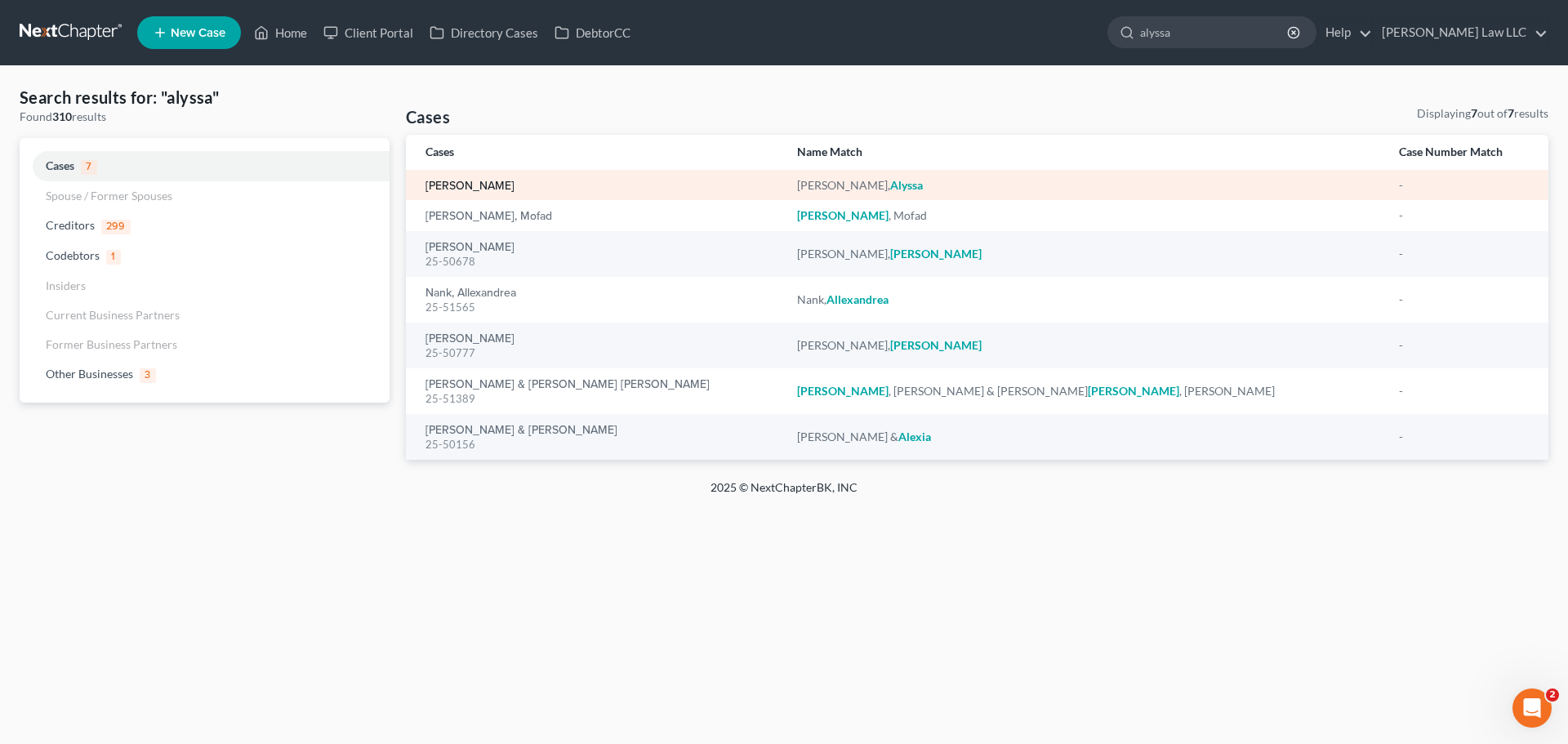
click at [472, 186] on link "[PERSON_NAME]" at bounding box center [470, 185] width 89 height 11
click at [468, 189] on link "[PERSON_NAME]" at bounding box center [470, 185] width 89 height 11
